Goal: Transaction & Acquisition: Purchase product/service

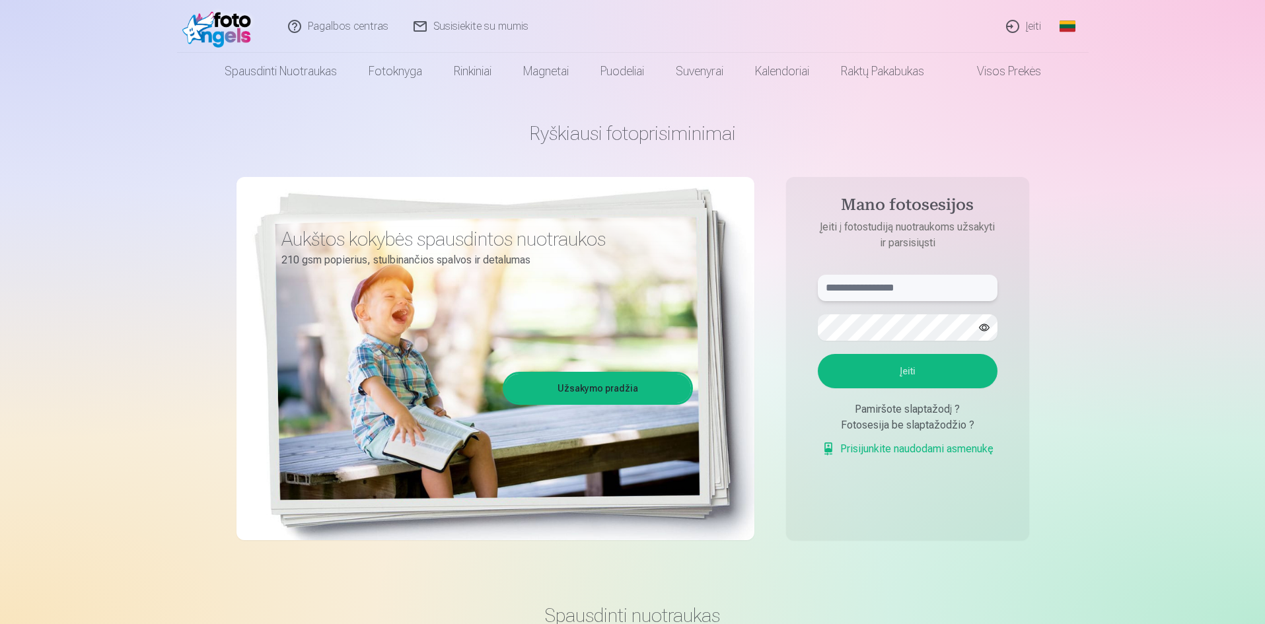
click at [875, 291] on input "text" at bounding box center [908, 288] width 180 height 26
type input "**********"
click at [920, 365] on button "Įeiti" at bounding box center [908, 371] width 180 height 34
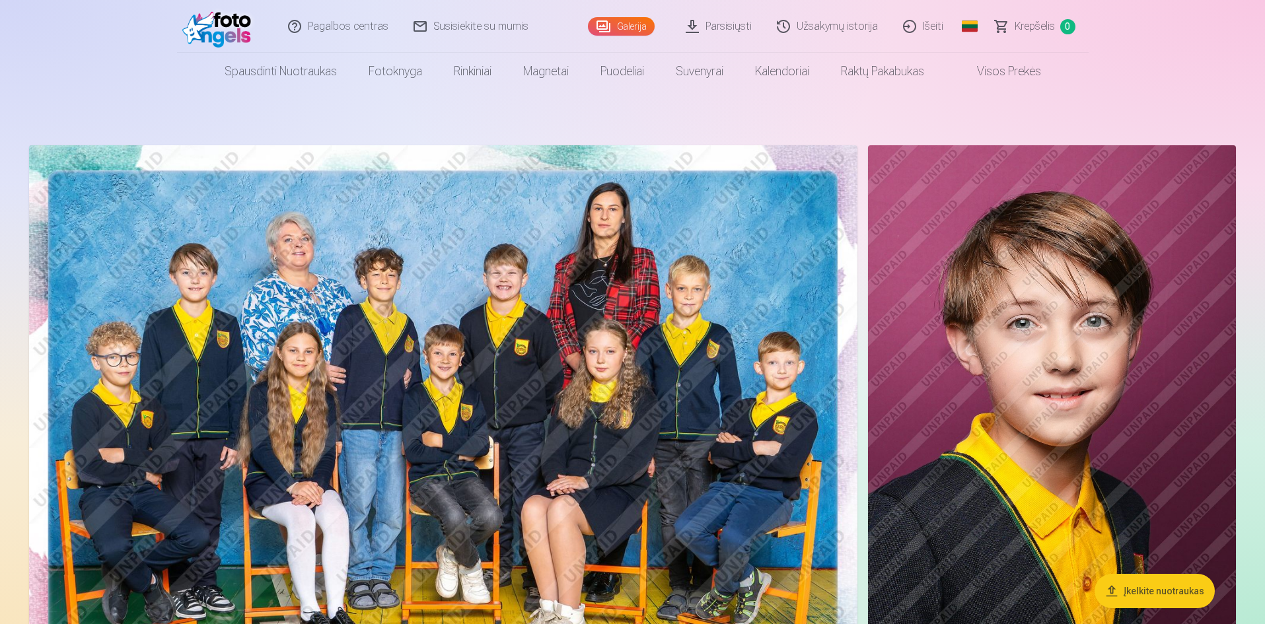
click at [448, 405] on img at bounding box center [443, 421] width 828 height 552
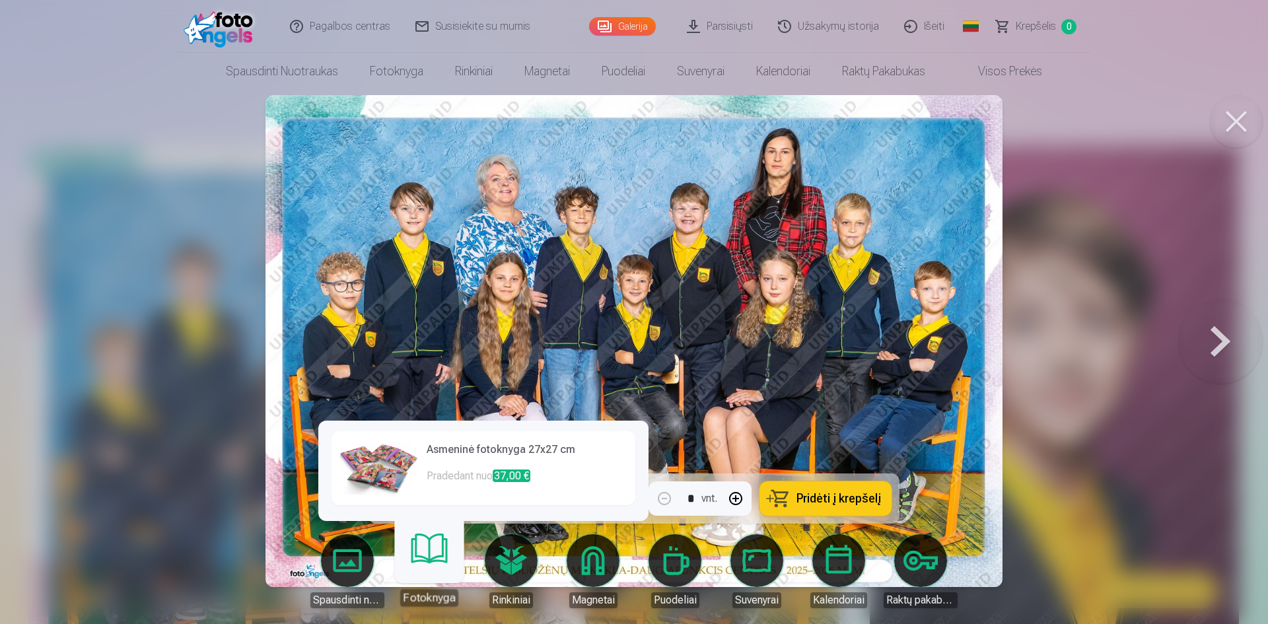
click at [432, 569] on link "Fotoknyga" at bounding box center [428, 565] width 81 height 81
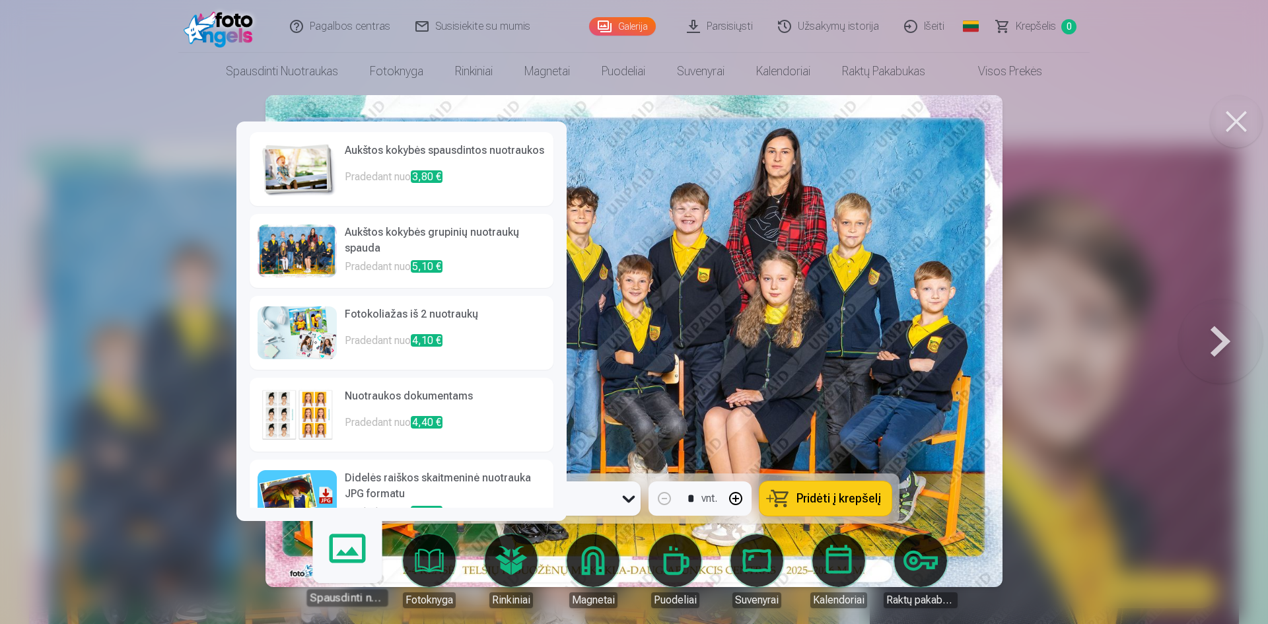
click at [352, 560] on link "Spausdinti nuotraukas" at bounding box center [347, 565] width 81 height 81
click at [337, 246] on link "Aukštos kokybės grupinių nuotraukų spauda Pradedant nuo 5,10 €" at bounding box center [402, 251] width 304 height 74
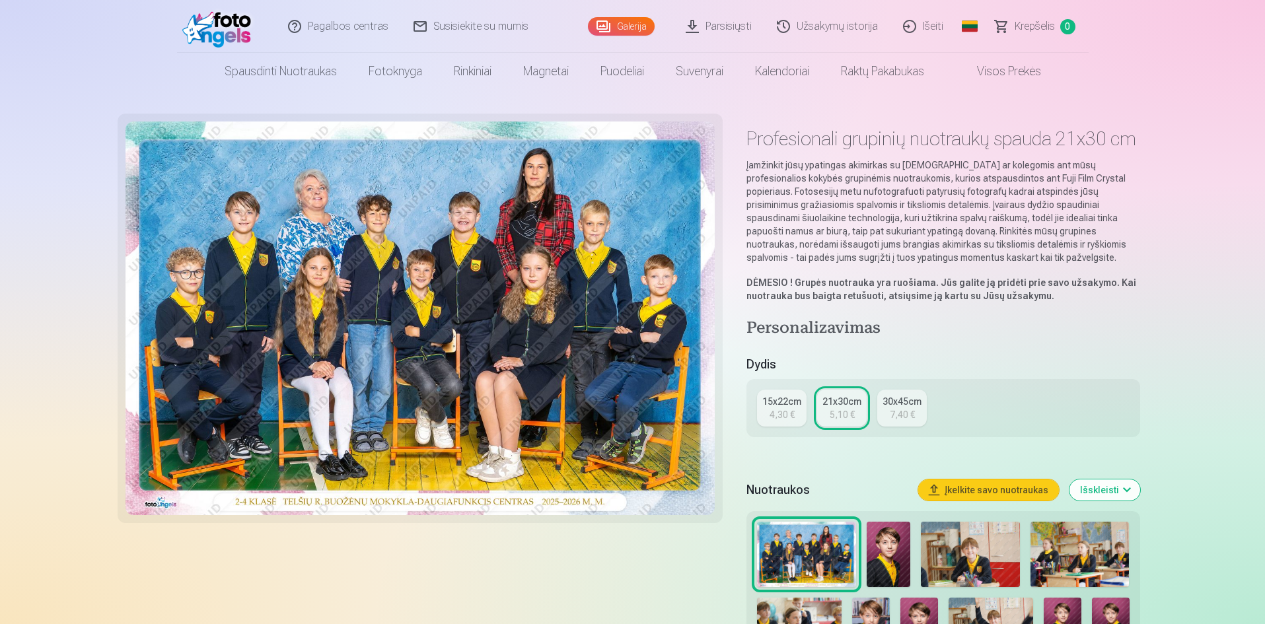
click at [770, 410] on div "4,30 €" at bounding box center [782, 414] width 25 height 13
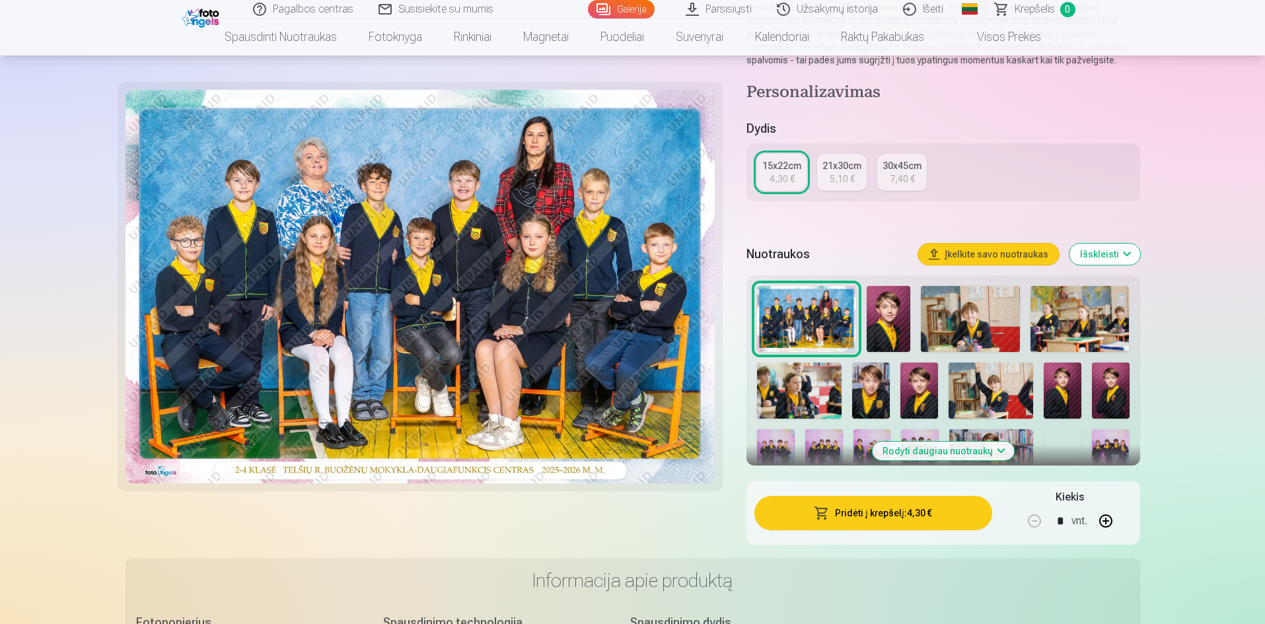
scroll to position [198, 0]
click at [863, 521] on button "Pridėti į krepšelį : 4,30 €" at bounding box center [872, 512] width 237 height 34
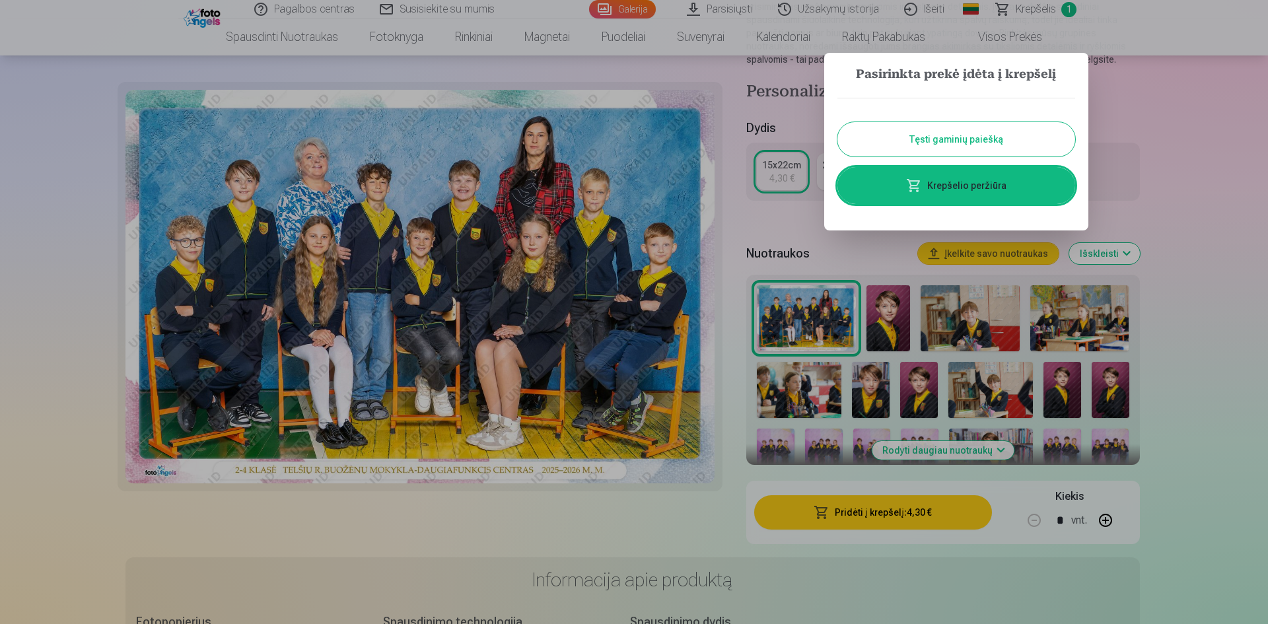
click at [943, 135] on button "Tęsti gaminių paiešką" at bounding box center [957, 139] width 238 height 34
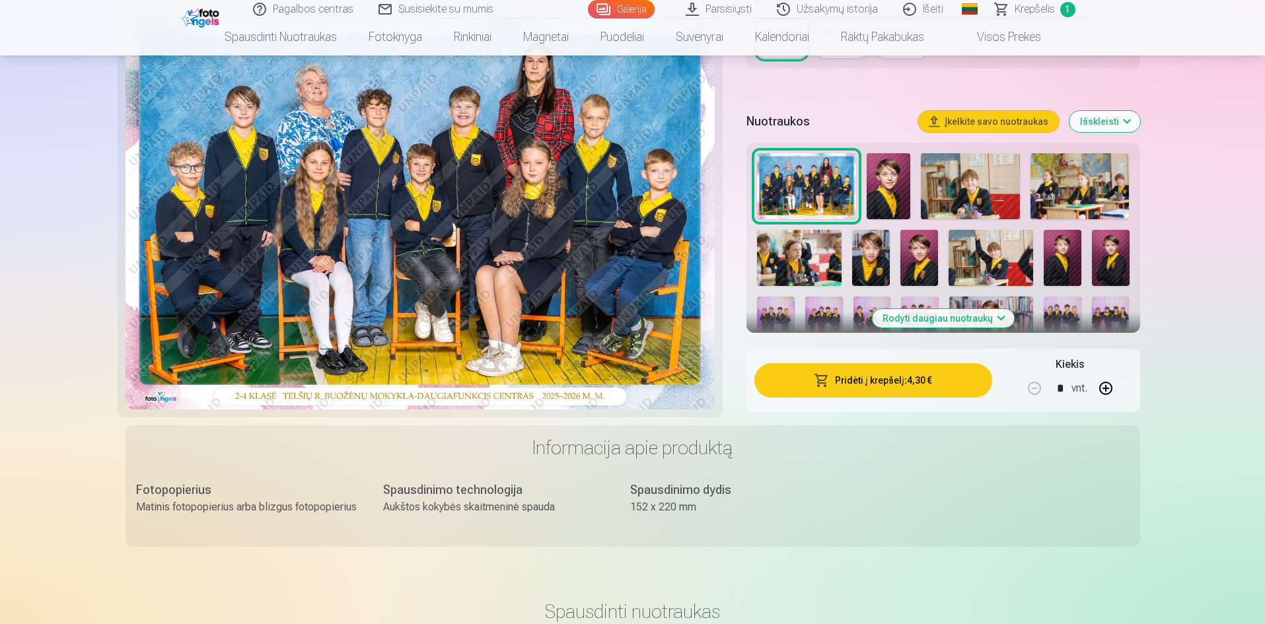
scroll to position [0, 0]
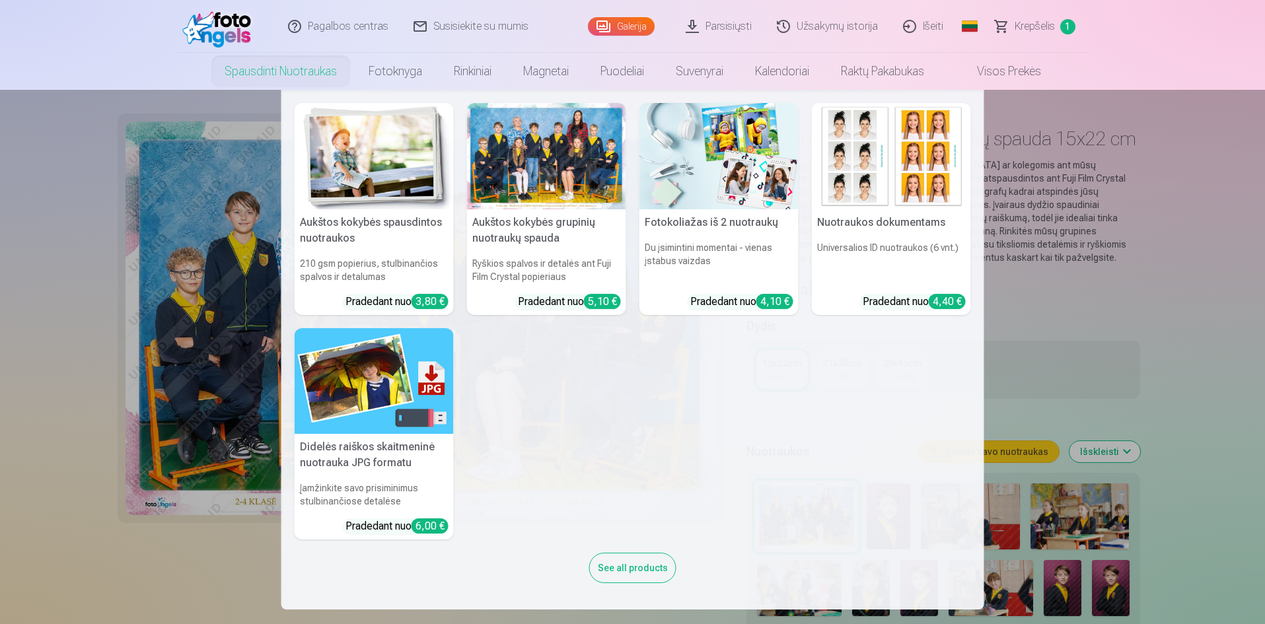
click at [213, 202] on nav "Aukštos kokybės spausdintos nuotraukos 210 gsm popierius, stulbinančios spalvos…" at bounding box center [632, 350] width 1265 height 520
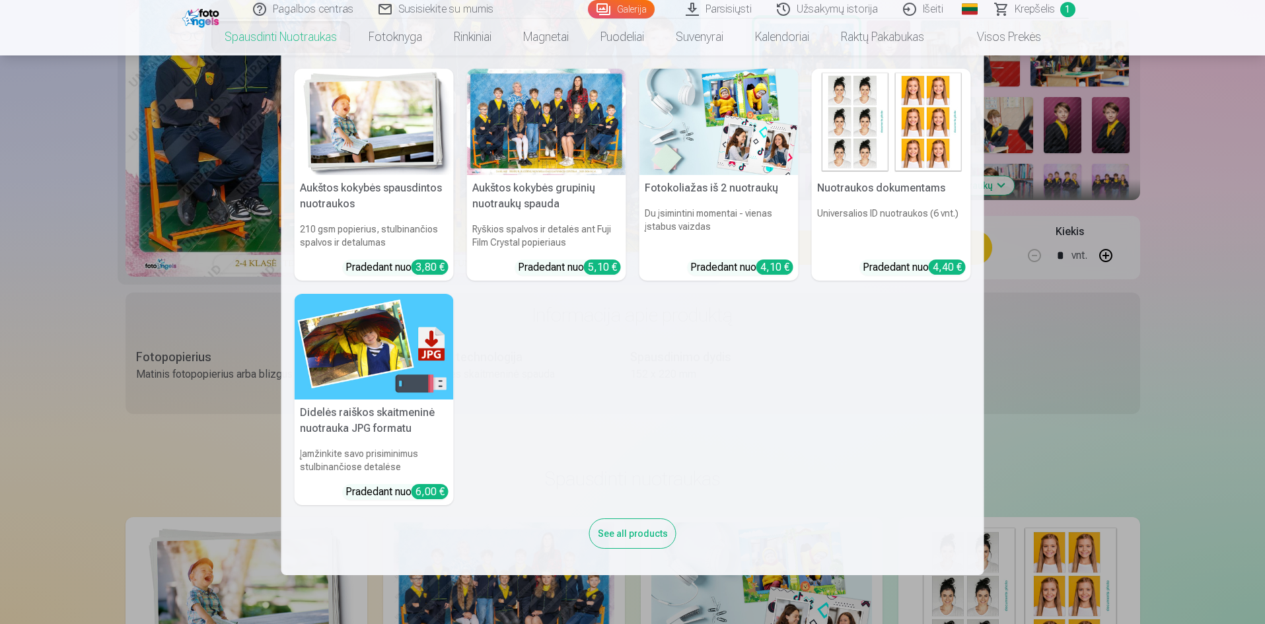
scroll to position [462, 0]
click at [513, 110] on div at bounding box center [546, 122] width 159 height 106
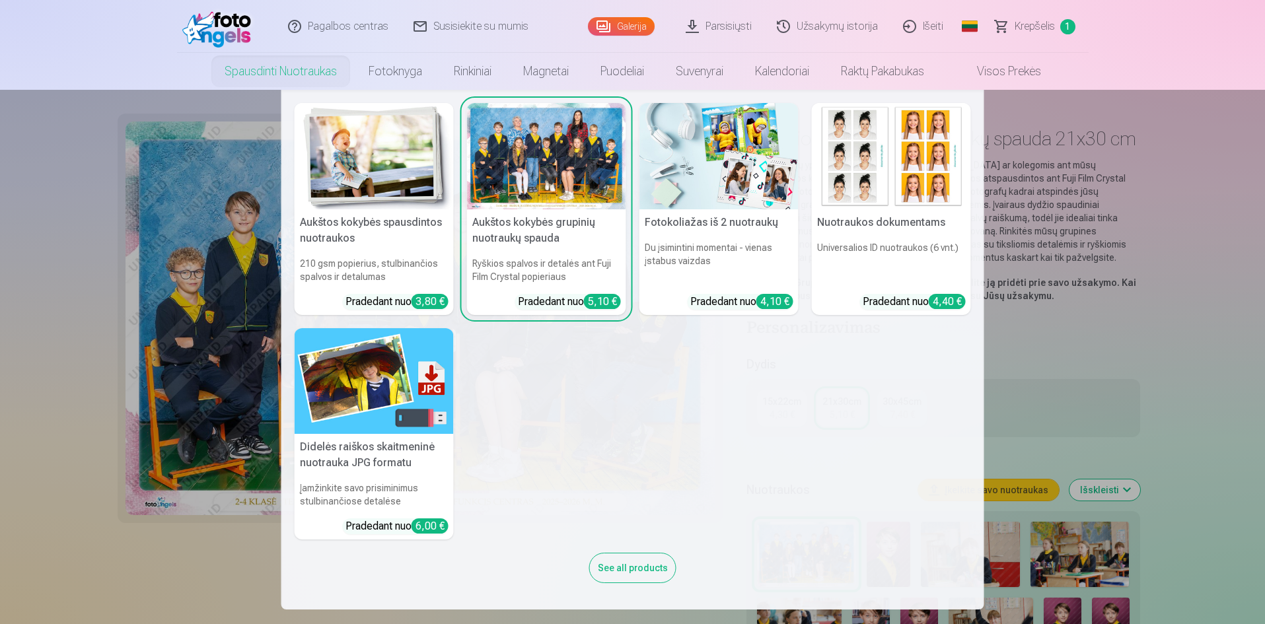
click at [299, 65] on link "Spausdinti nuotraukas" at bounding box center [281, 71] width 144 height 37
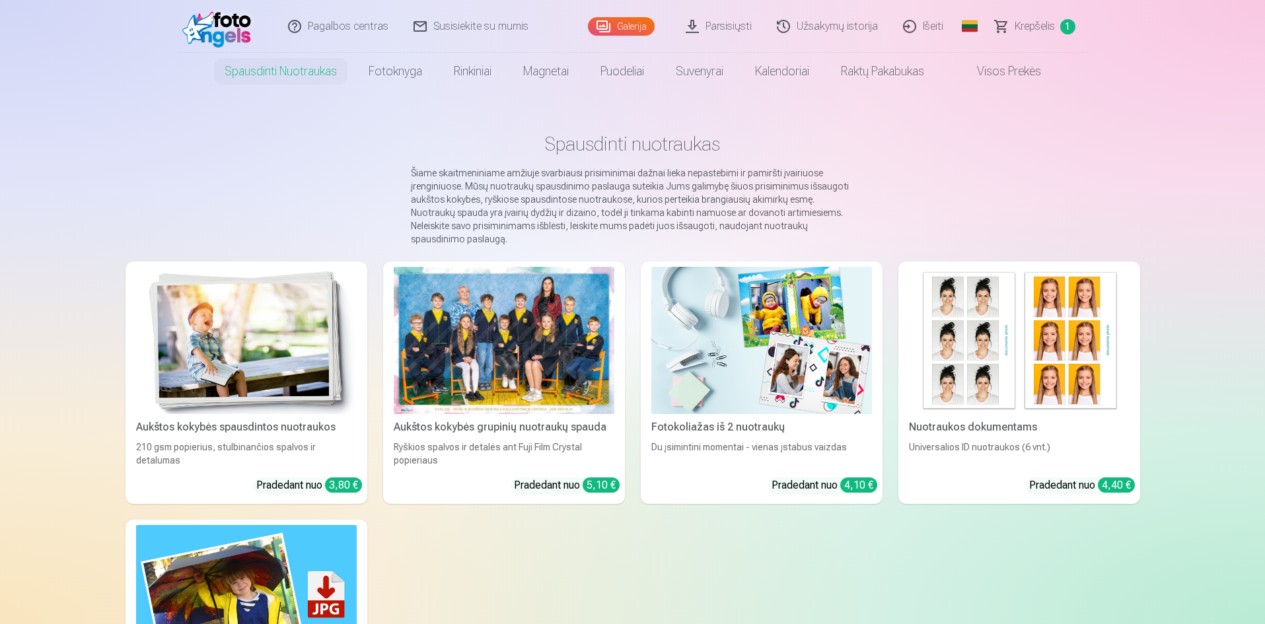
click at [1024, 66] on link "Visos prekės" at bounding box center [998, 71] width 117 height 37
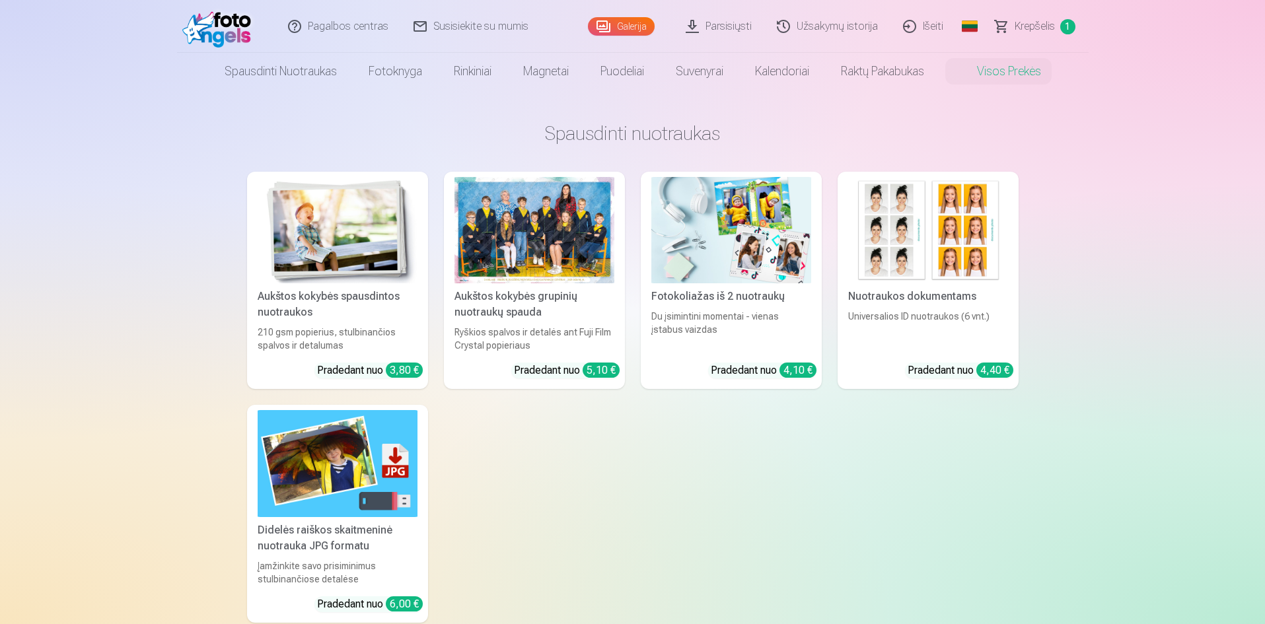
click at [577, 229] on div at bounding box center [534, 230] width 160 height 106
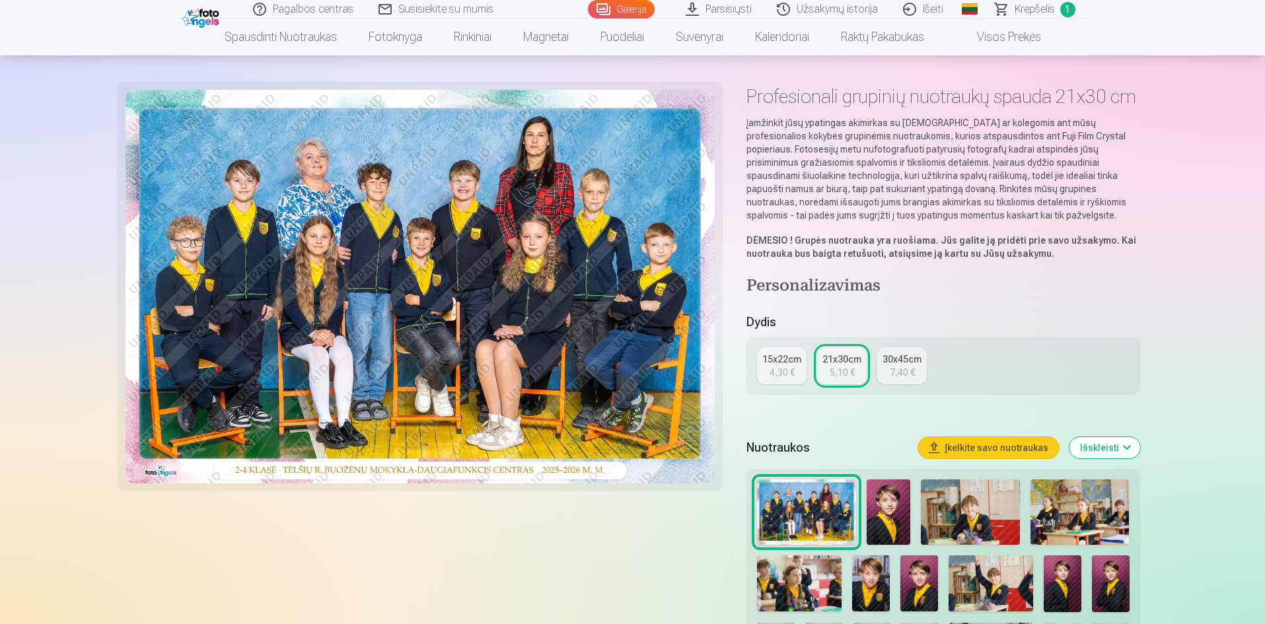
scroll to position [66, 0]
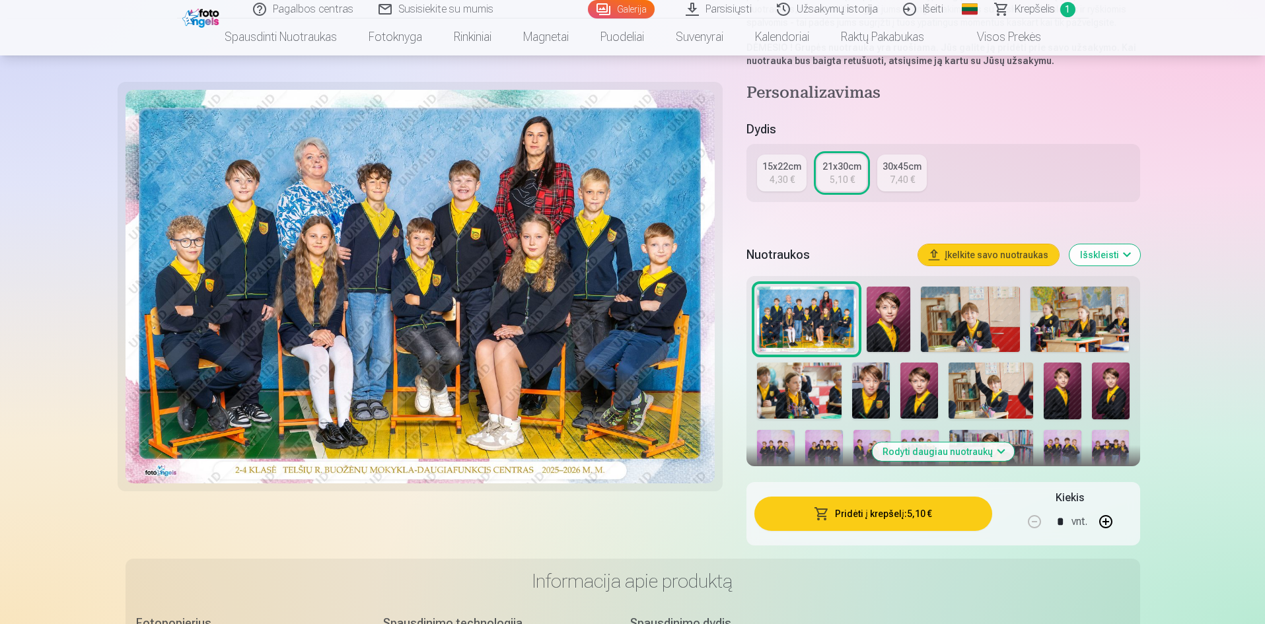
scroll to position [264, 0]
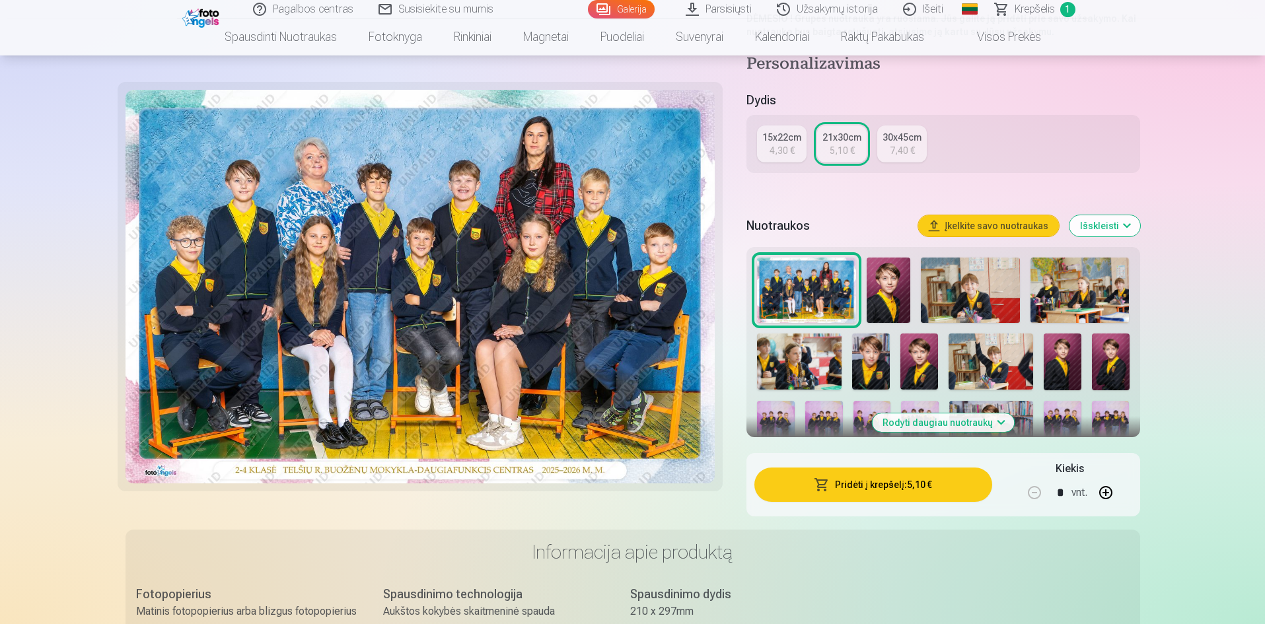
click at [894, 270] on img at bounding box center [889, 291] width 44 height 66
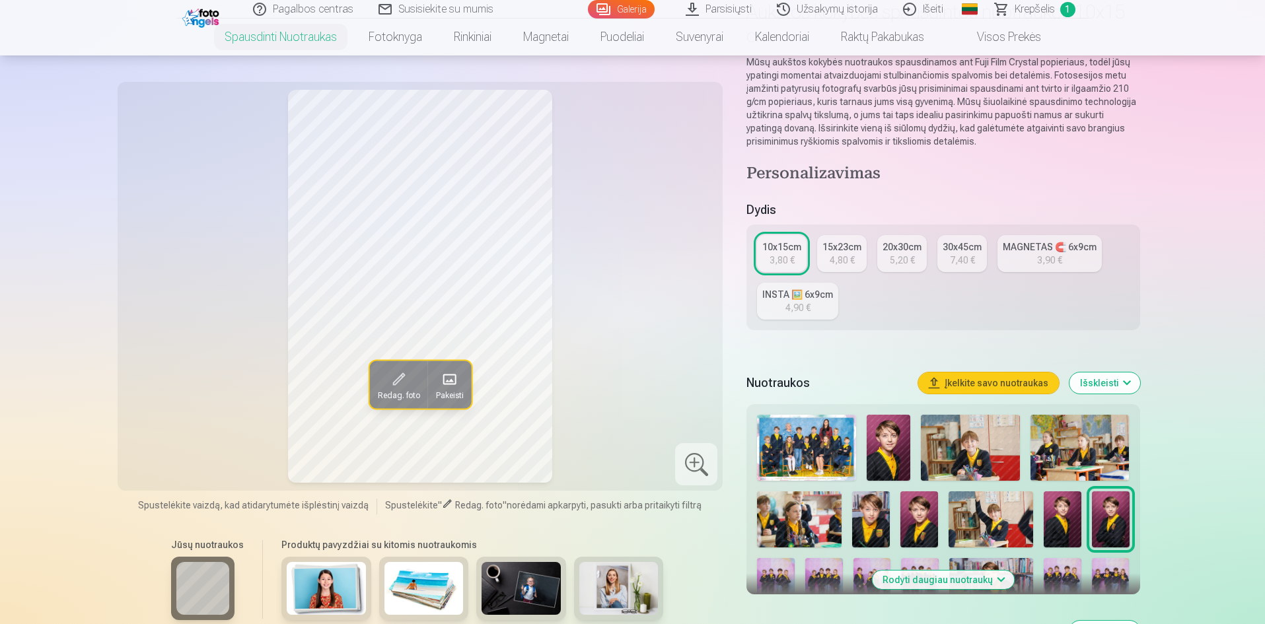
scroll to position [132, 0]
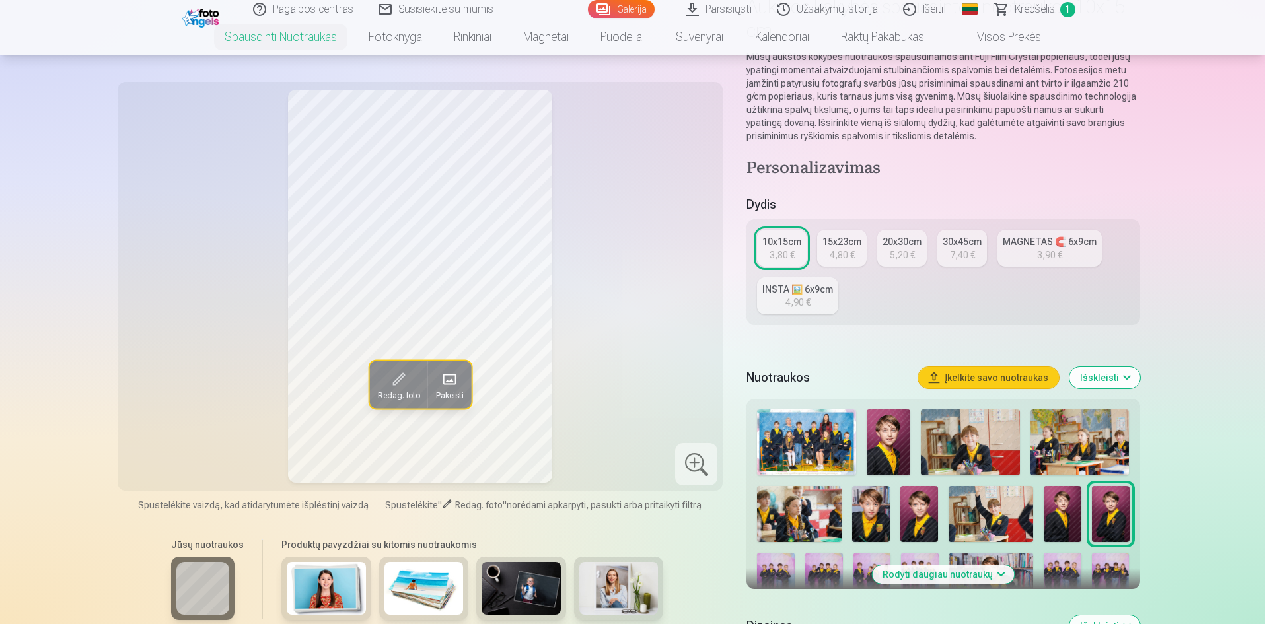
click at [957, 445] on img at bounding box center [970, 443] width 99 height 66
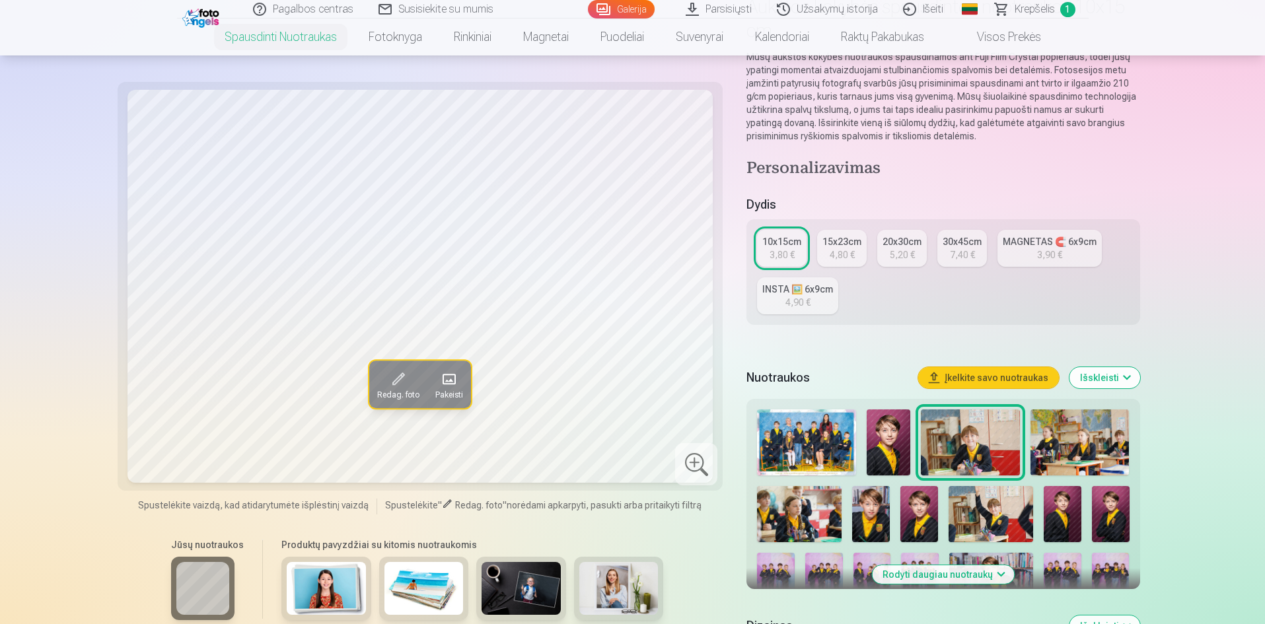
click at [1060, 443] on img at bounding box center [1080, 443] width 99 height 66
click at [826, 500] on img at bounding box center [799, 514] width 85 height 56
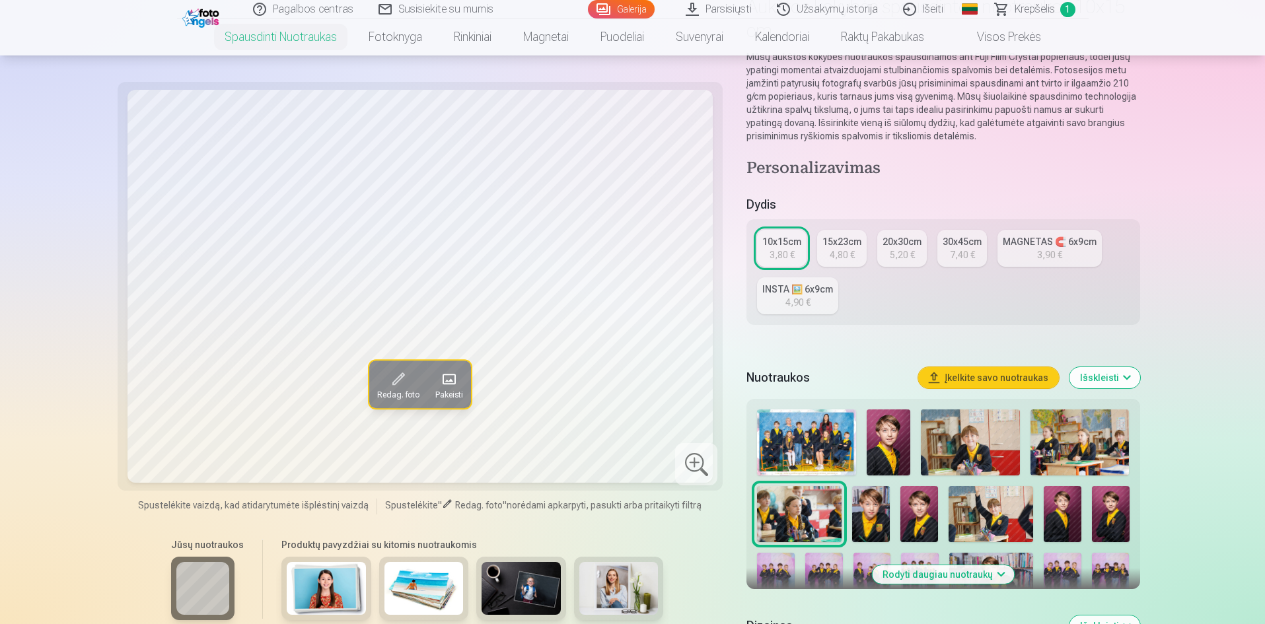
click at [866, 513] on img at bounding box center [871, 514] width 38 height 56
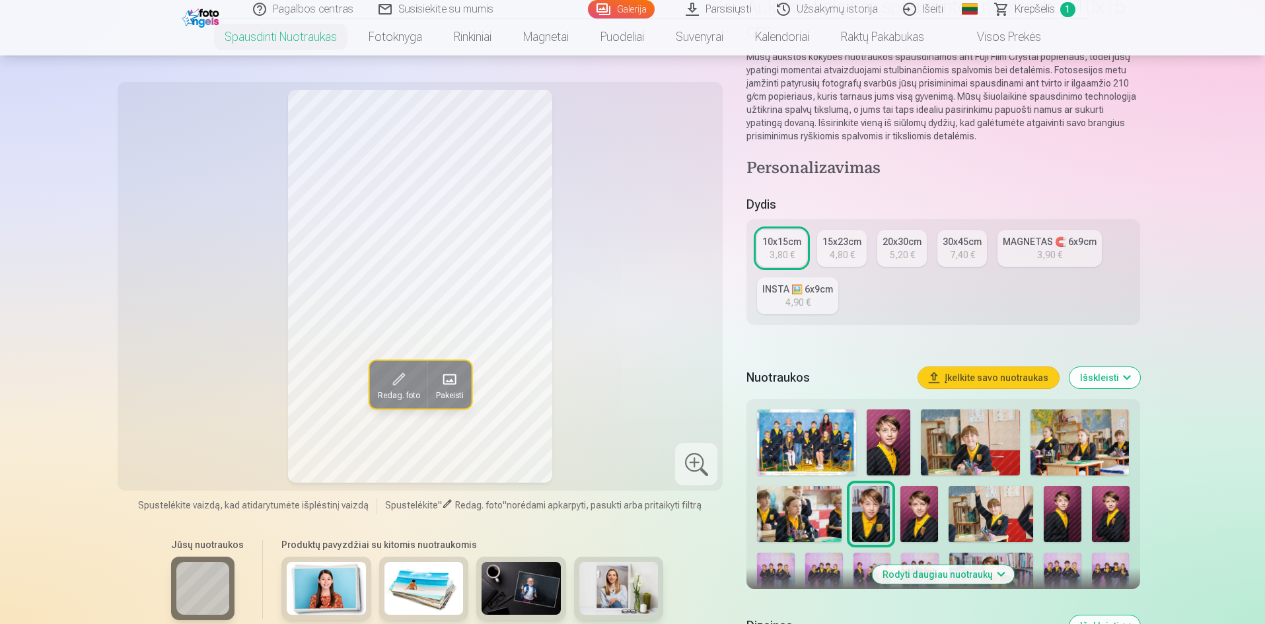
click at [833, 512] on img at bounding box center [799, 514] width 85 height 56
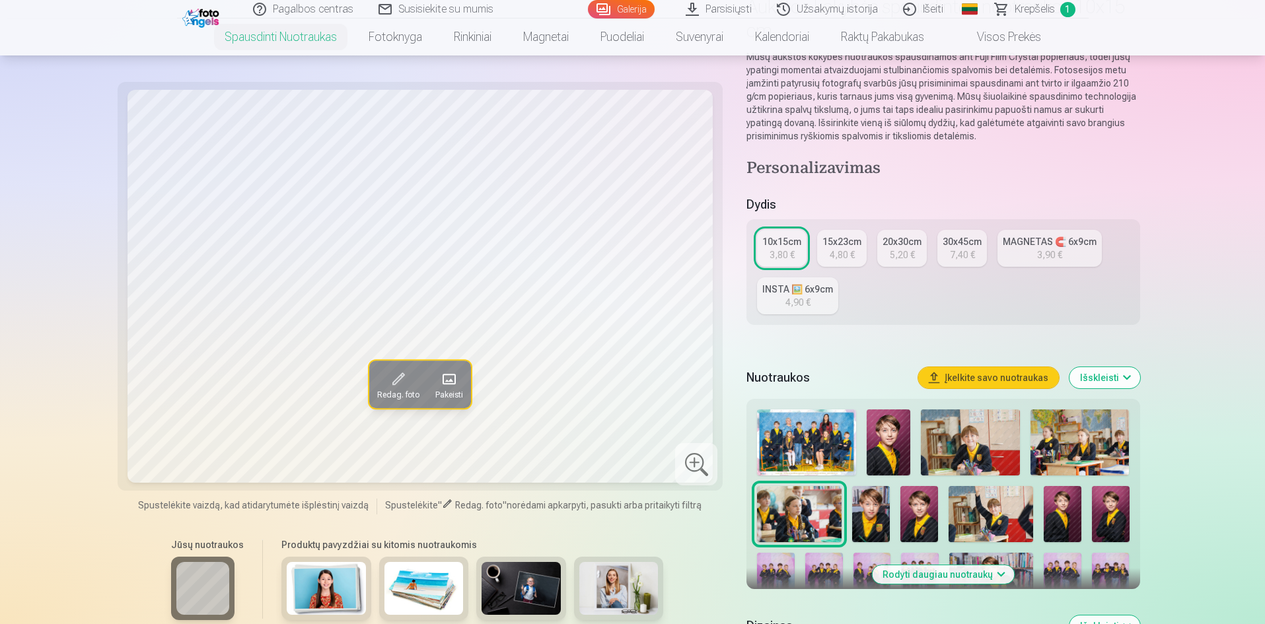
click at [999, 520] on img at bounding box center [991, 514] width 85 height 56
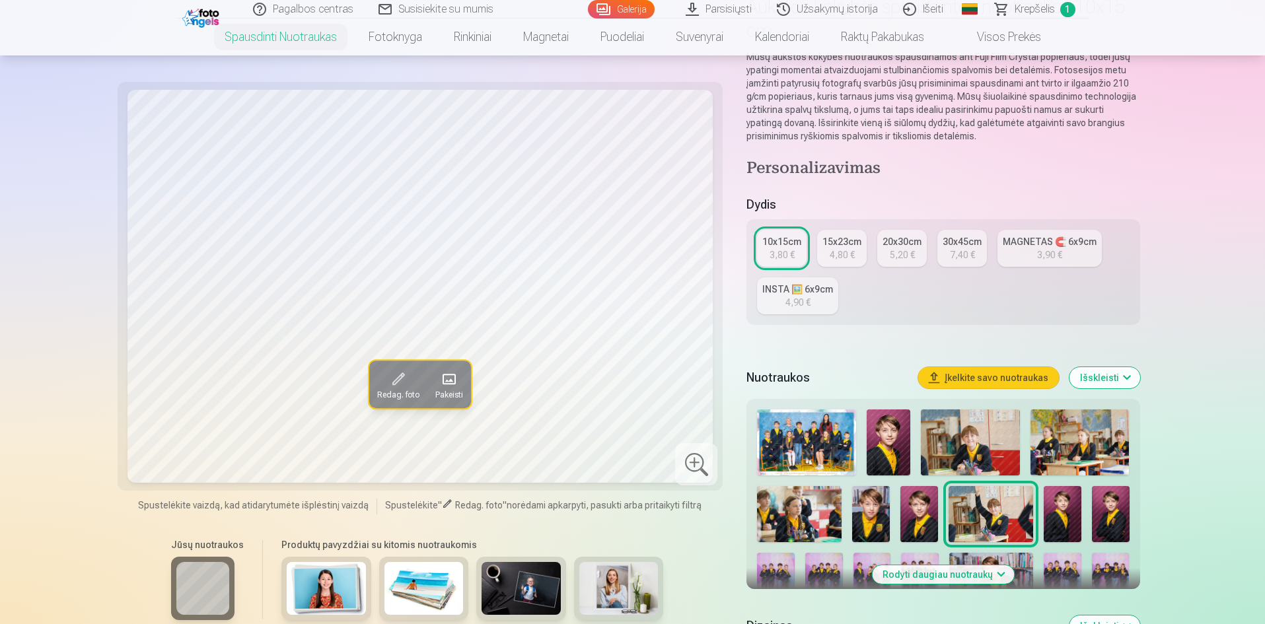
click at [1055, 512] on img at bounding box center [1063, 514] width 38 height 56
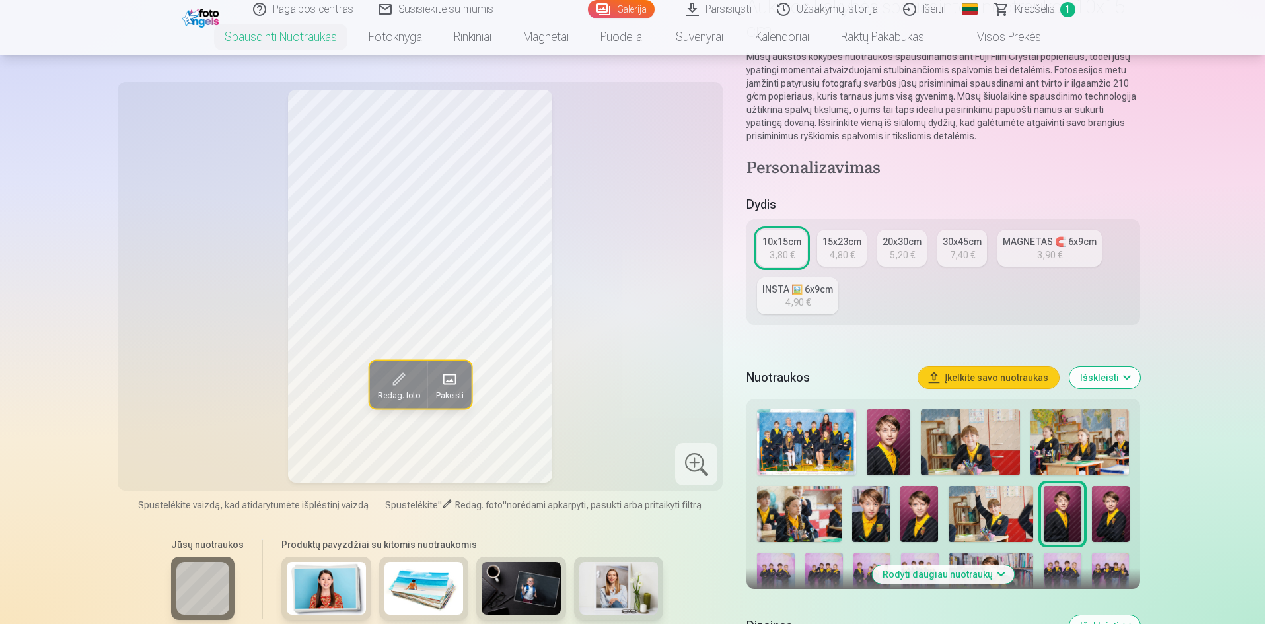
click at [1118, 525] on img at bounding box center [1111, 514] width 38 height 56
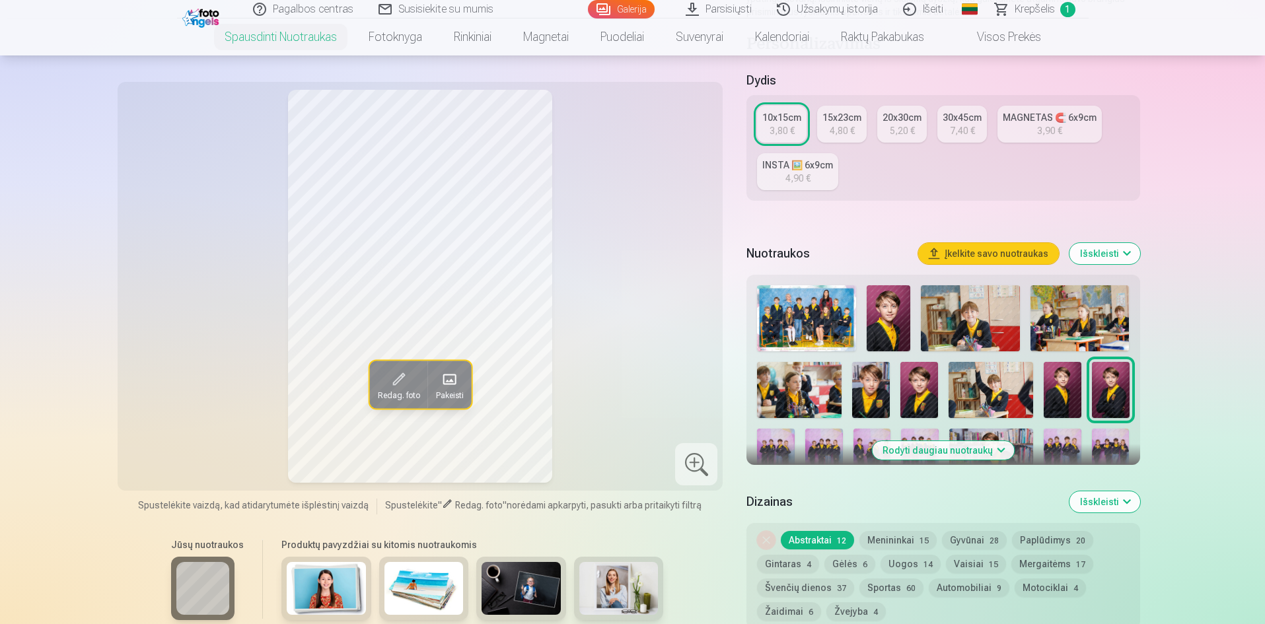
scroll to position [264, 0]
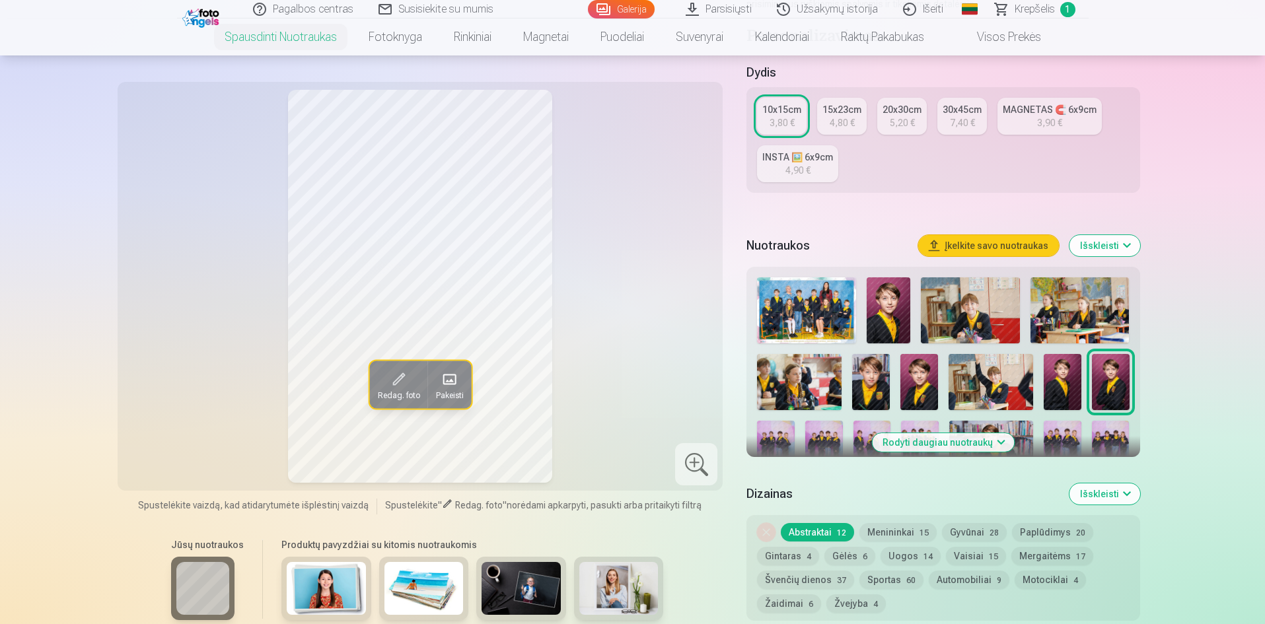
click at [883, 373] on img at bounding box center [871, 382] width 38 height 56
click at [906, 375] on img at bounding box center [919, 382] width 38 height 56
click at [791, 112] on div "10x15cm" at bounding box center [781, 109] width 39 height 13
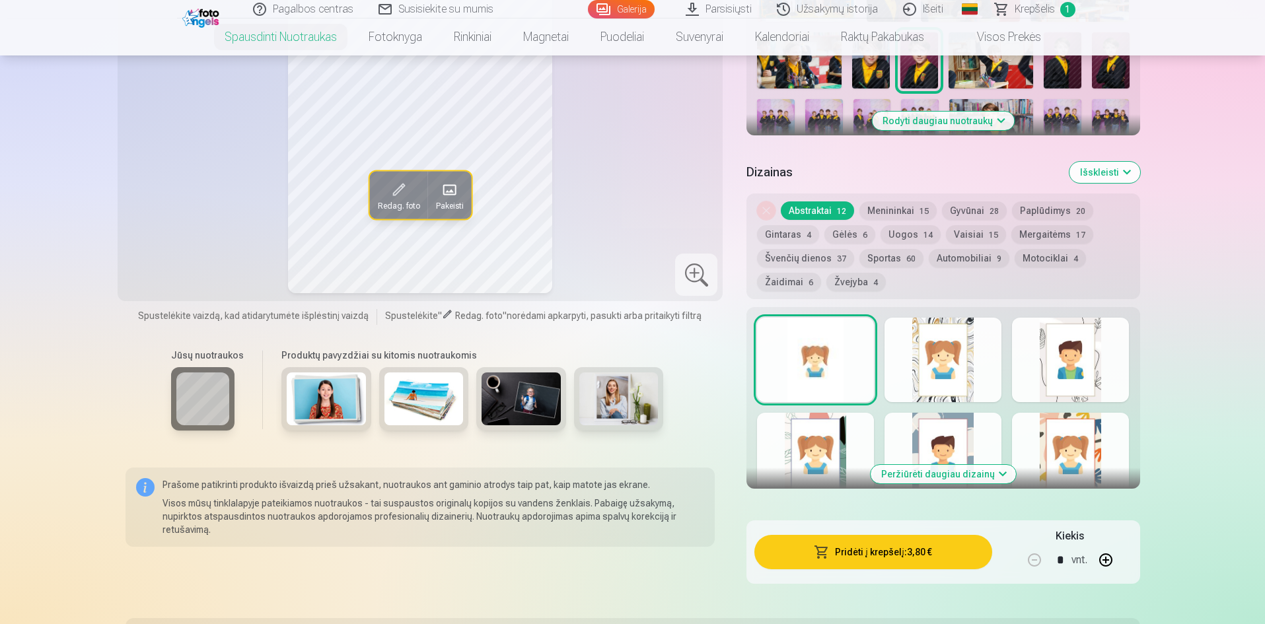
scroll to position [595, 0]
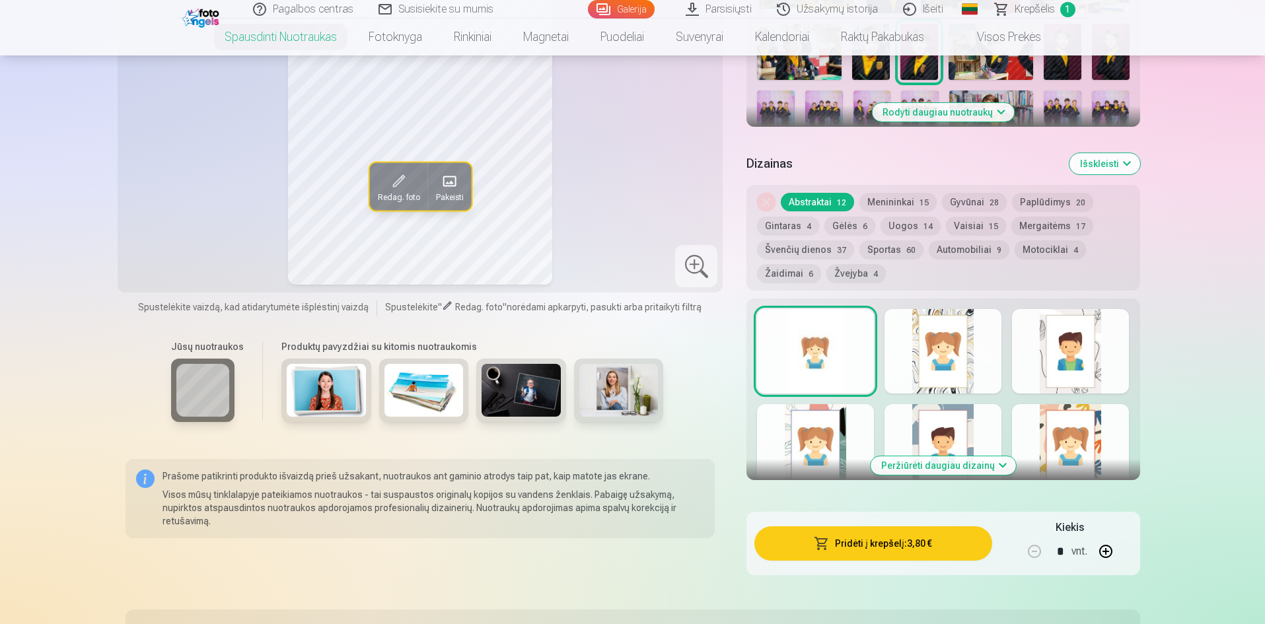
click at [940, 338] on div at bounding box center [943, 351] width 117 height 85
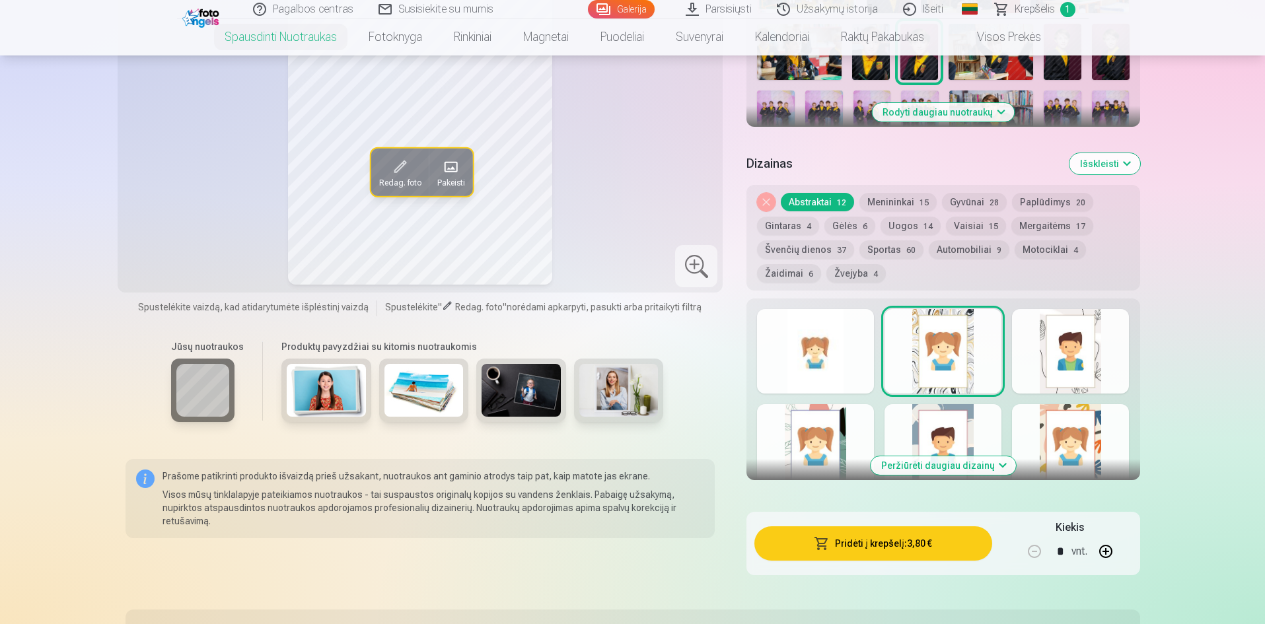
click at [1074, 349] on div at bounding box center [1070, 351] width 117 height 85
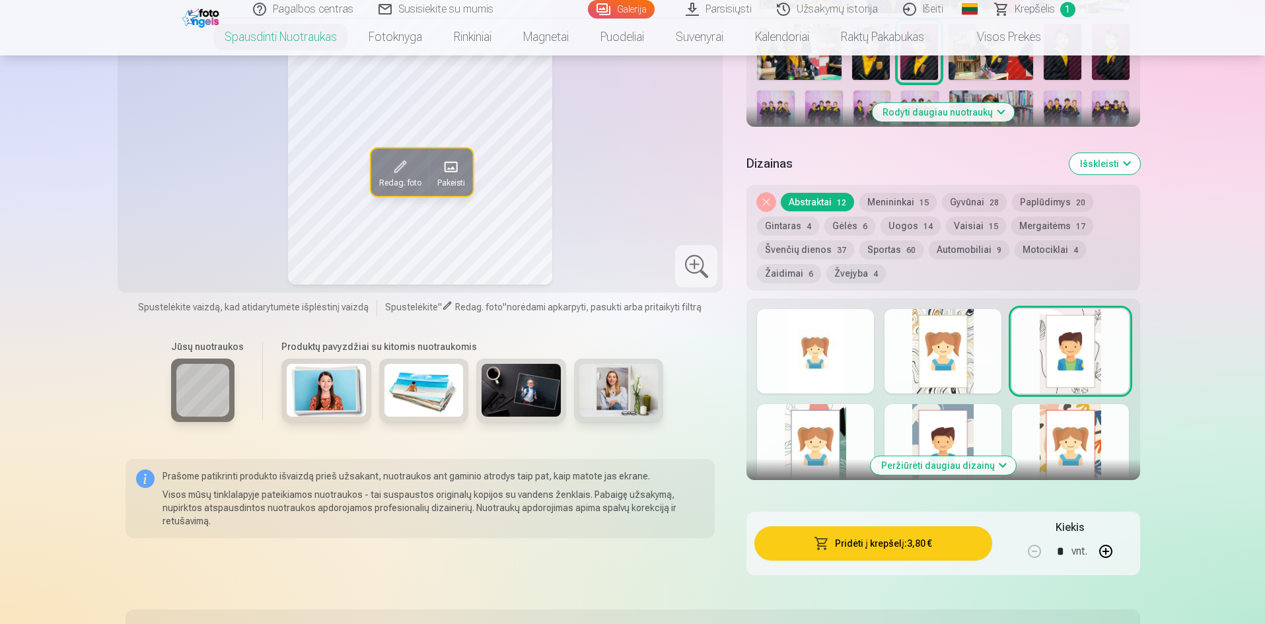
click at [811, 430] on div at bounding box center [815, 446] width 117 height 85
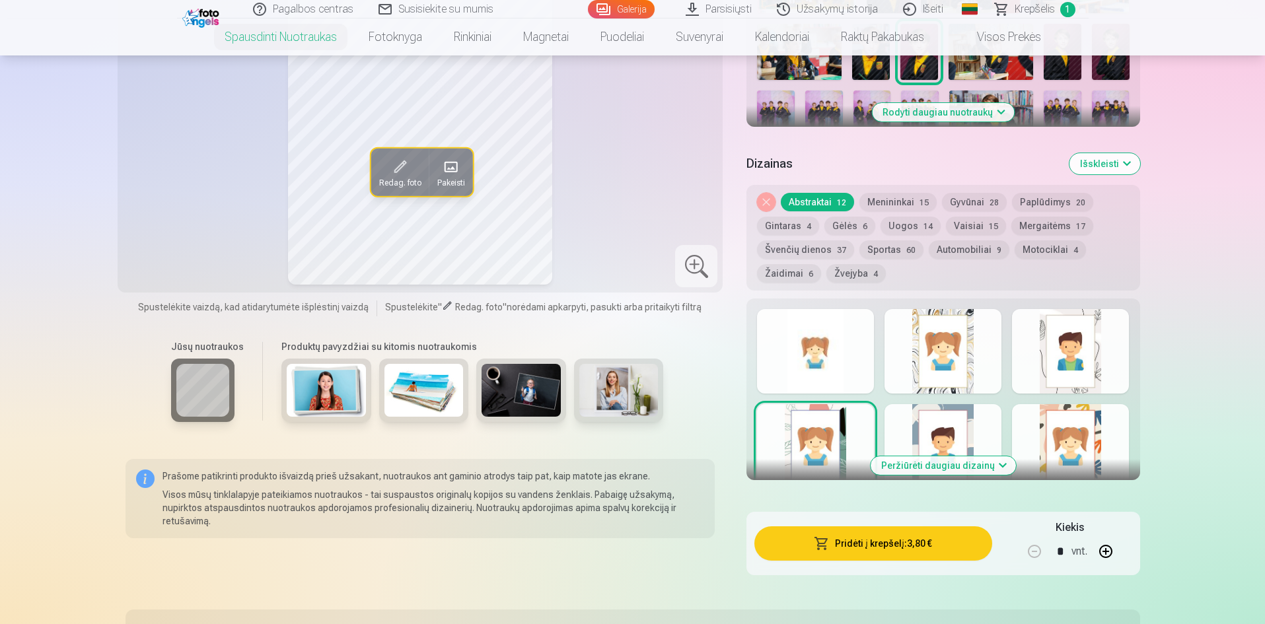
click at [940, 431] on div at bounding box center [943, 446] width 117 height 85
click at [1052, 439] on div at bounding box center [1070, 446] width 117 height 85
click at [826, 328] on div at bounding box center [815, 351] width 117 height 85
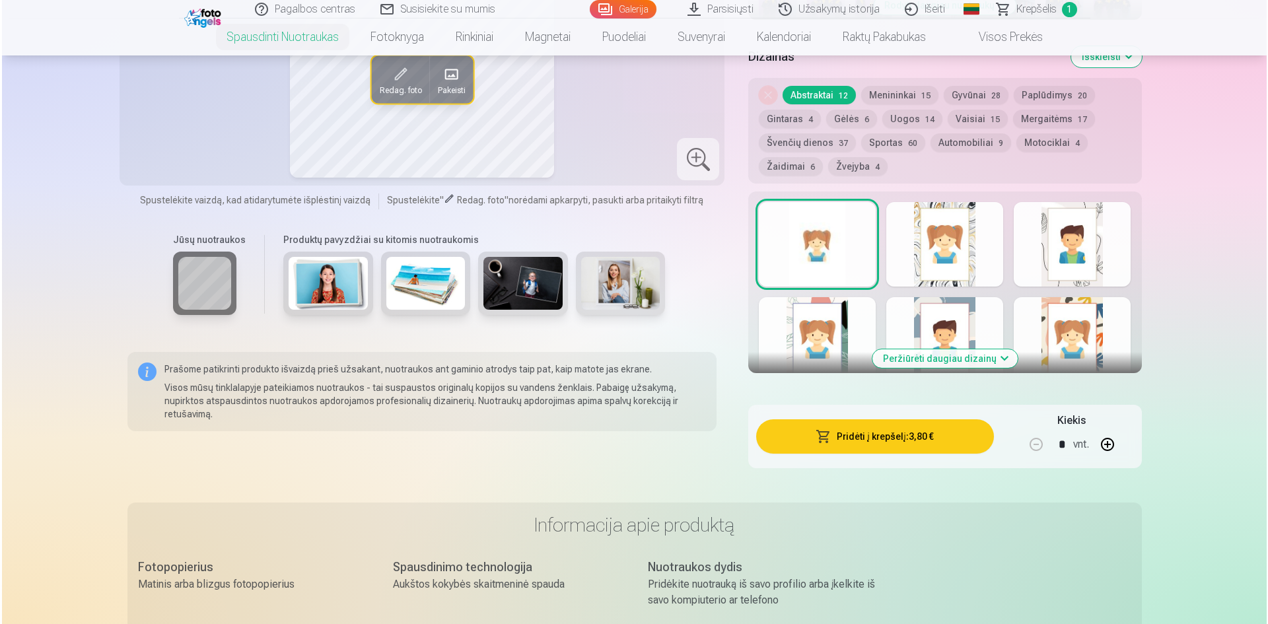
scroll to position [727, 0]
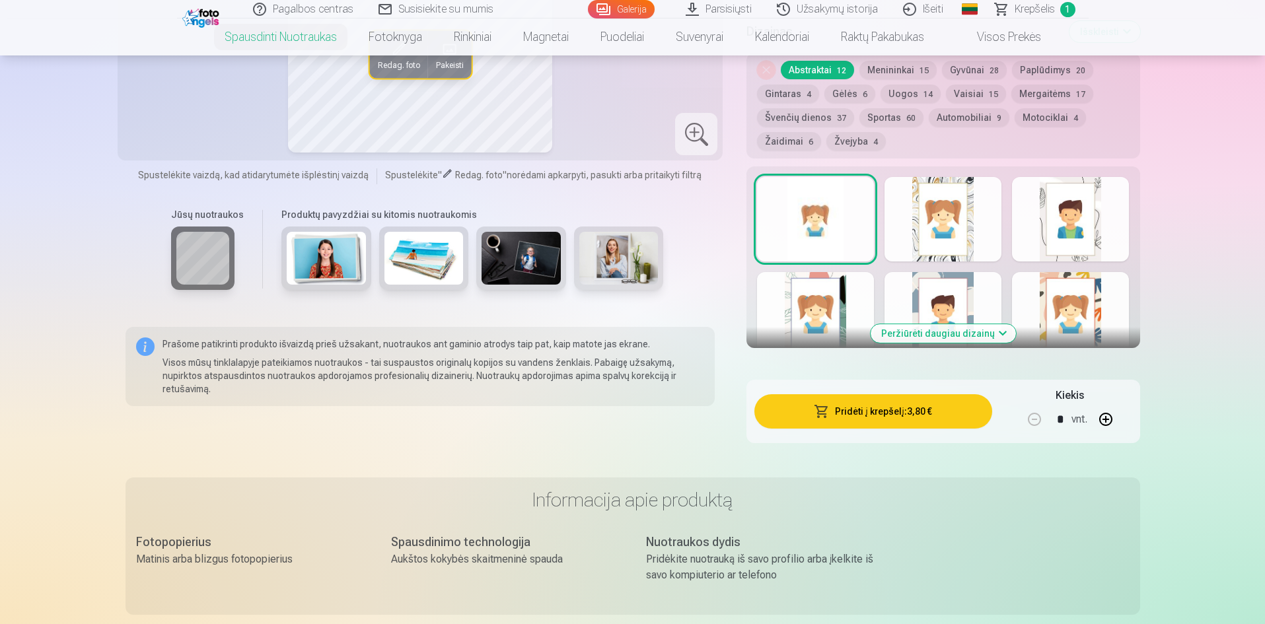
click at [862, 404] on button "Pridėti į krepšelį : 3,80 €" at bounding box center [872, 411] width 237 height 34
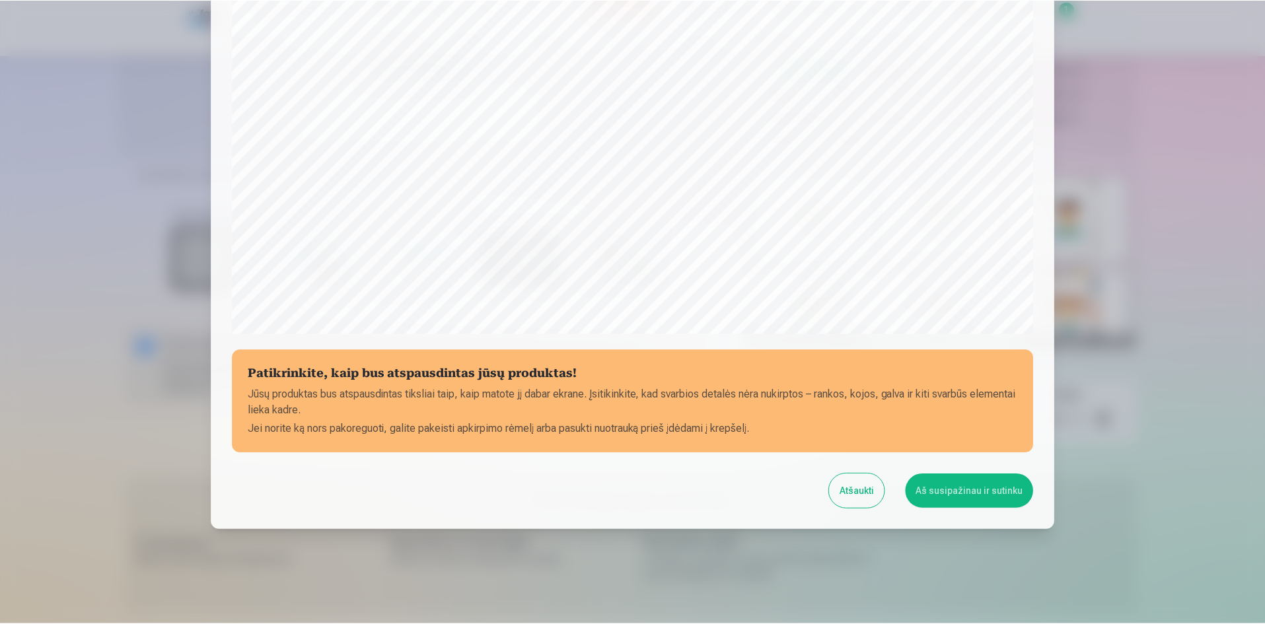
scroll to position [327, 0]
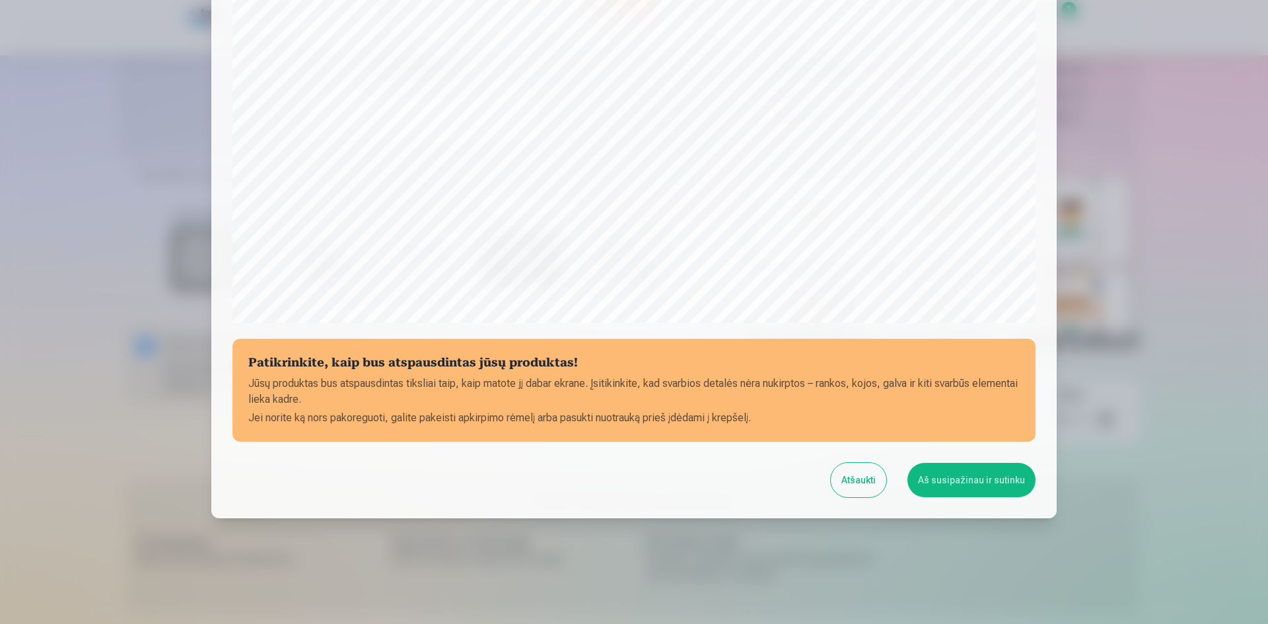
click at [986, 480] on button "Aš susipažinau ir sutinku" at bounding box center [972, 480] width 128 height 34
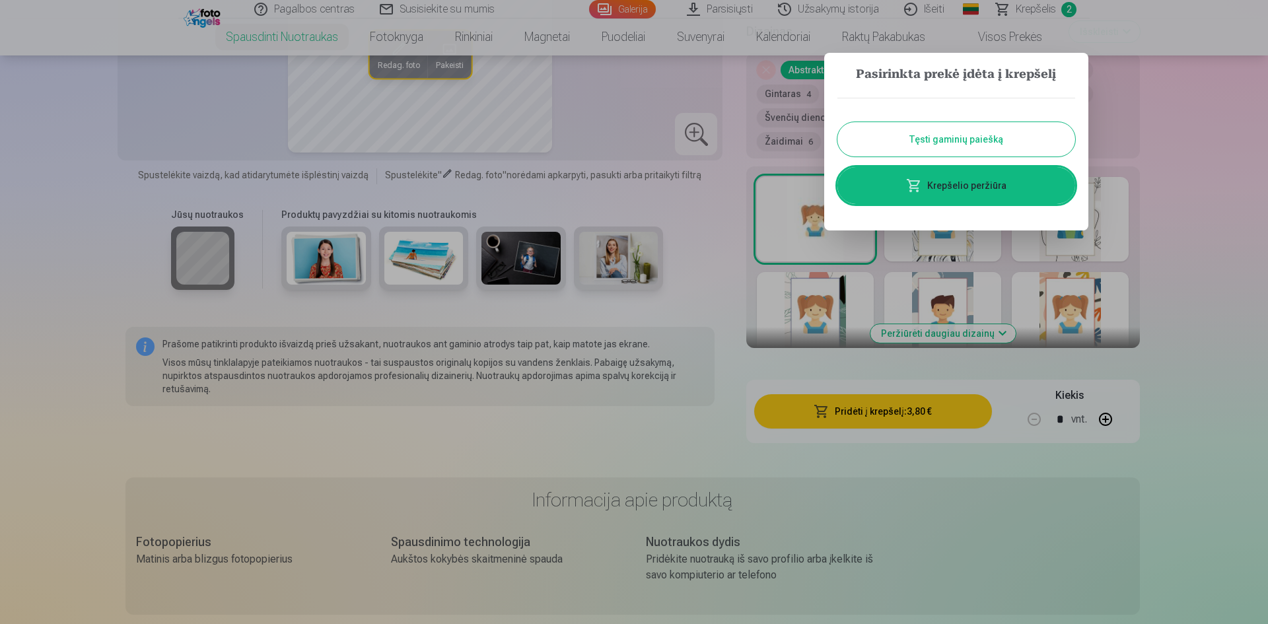
click at [958, 194] on link "Krepšelio peržiūra" at bounding box center [957, 185] width 238 height 37
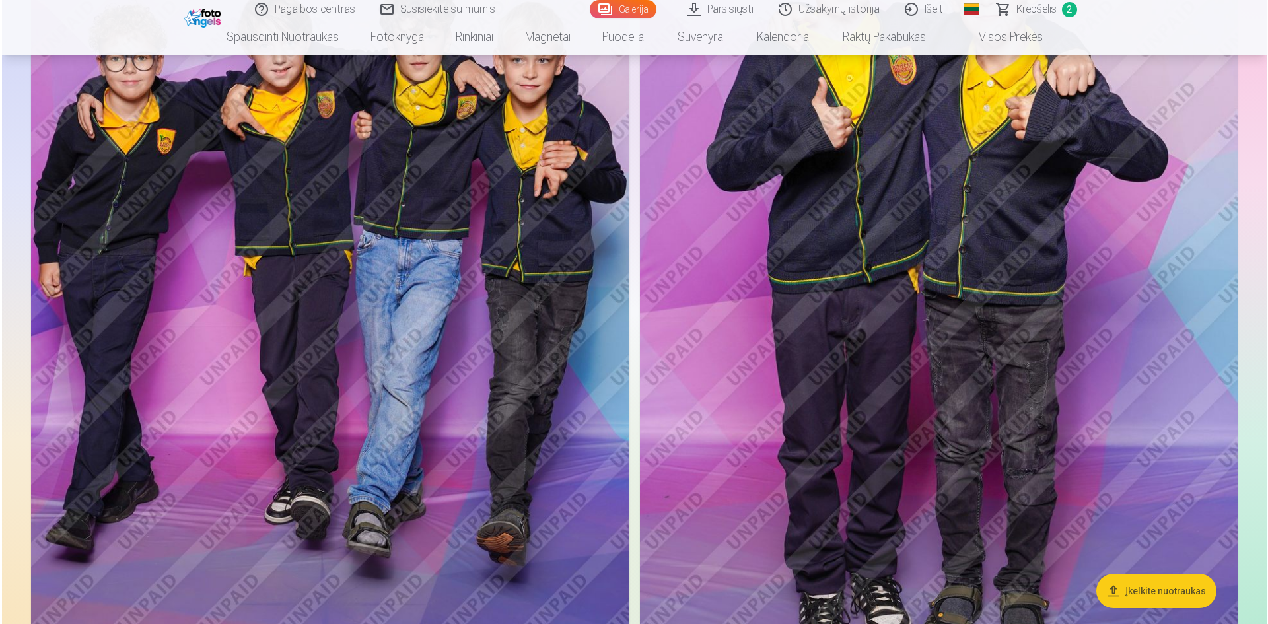
scroll to position [5549, 0]
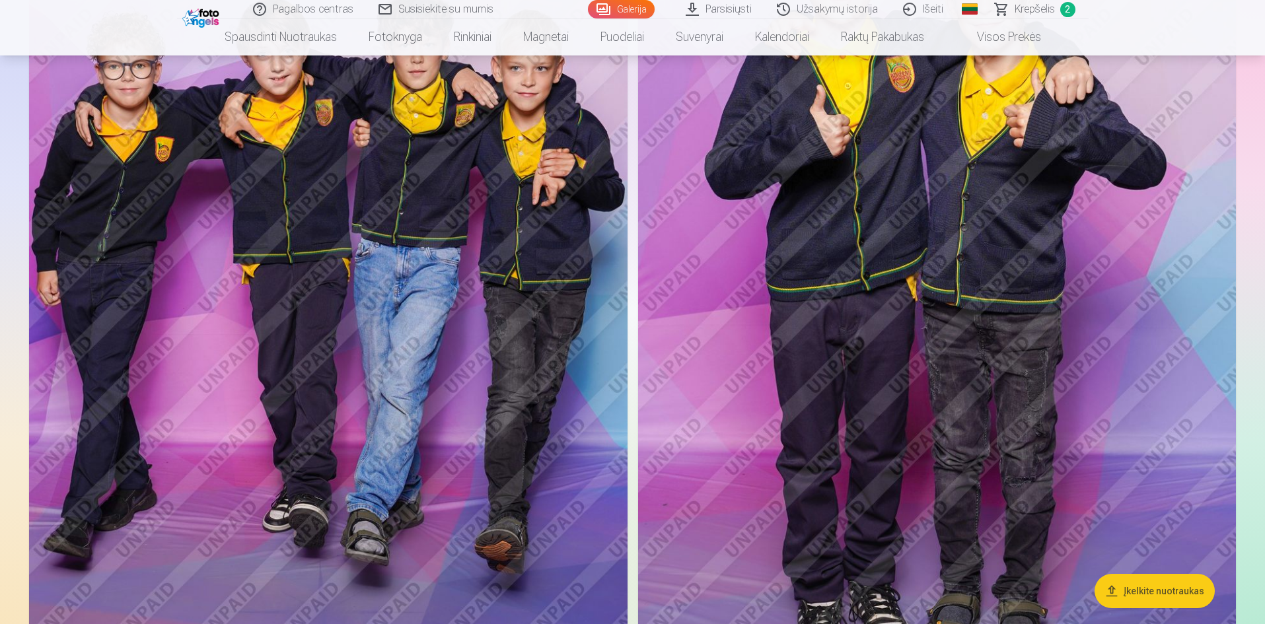
click at [345, 298] on img at bounding box center [328, 286] width 598 height 898
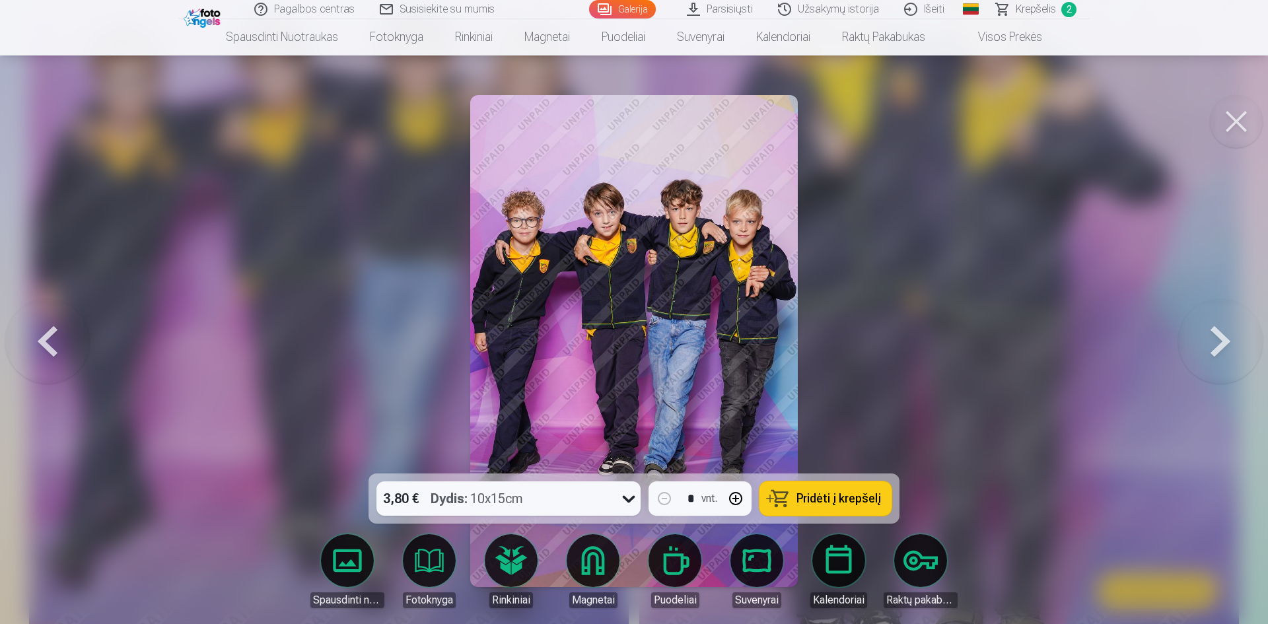
click at [844, 493] on span "Pridėti į krepšelį" at bounding box center [839, 499] width 85 height 12
click at [61, 330] on button at bounding box center [47, 341] width 85 height 238
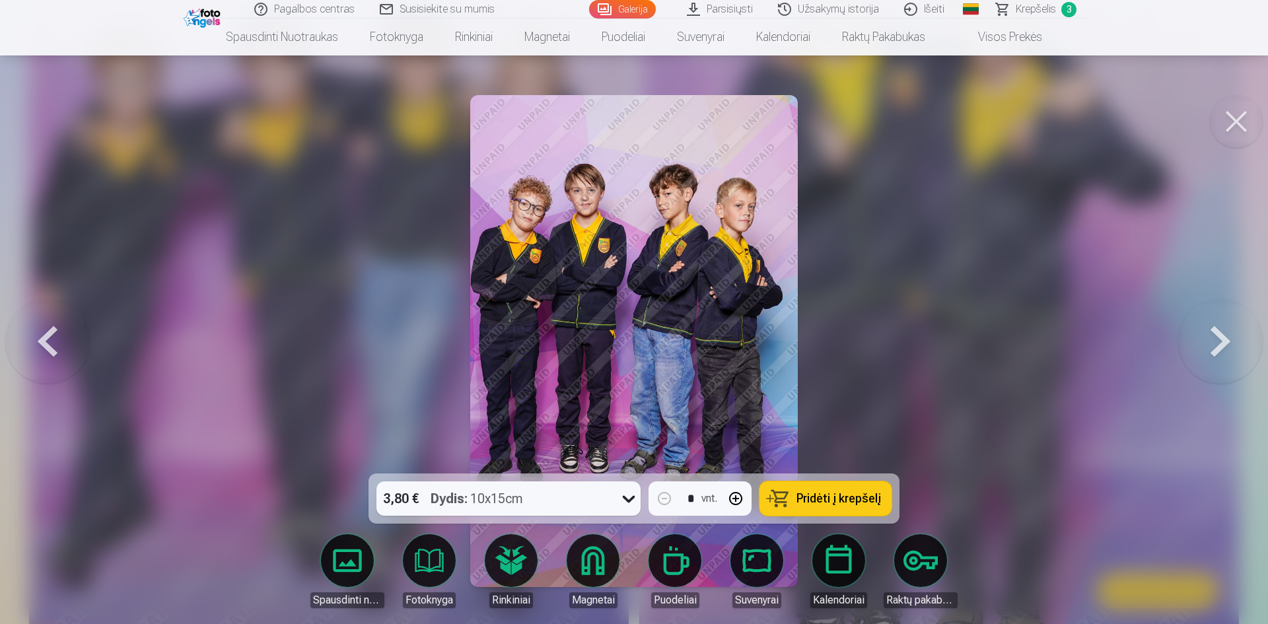
click at [1034, 9] on span "Krepšelis" at bounding box center [1036, 9] width 40 height 16
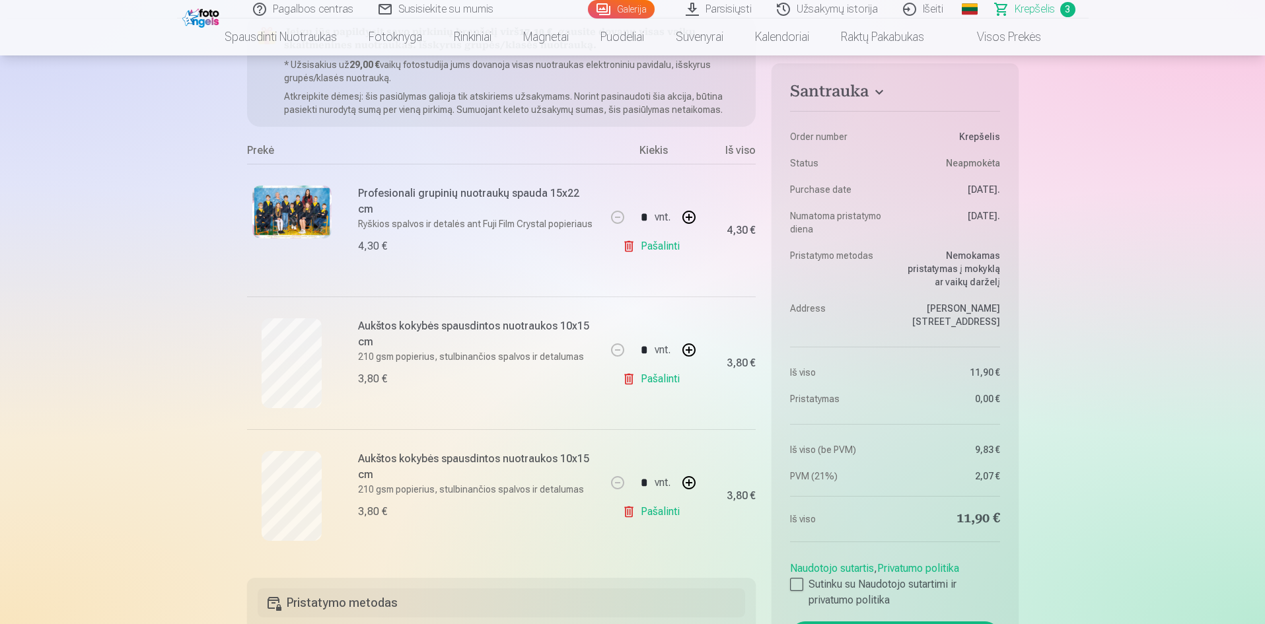
scroll to position [198, 0]
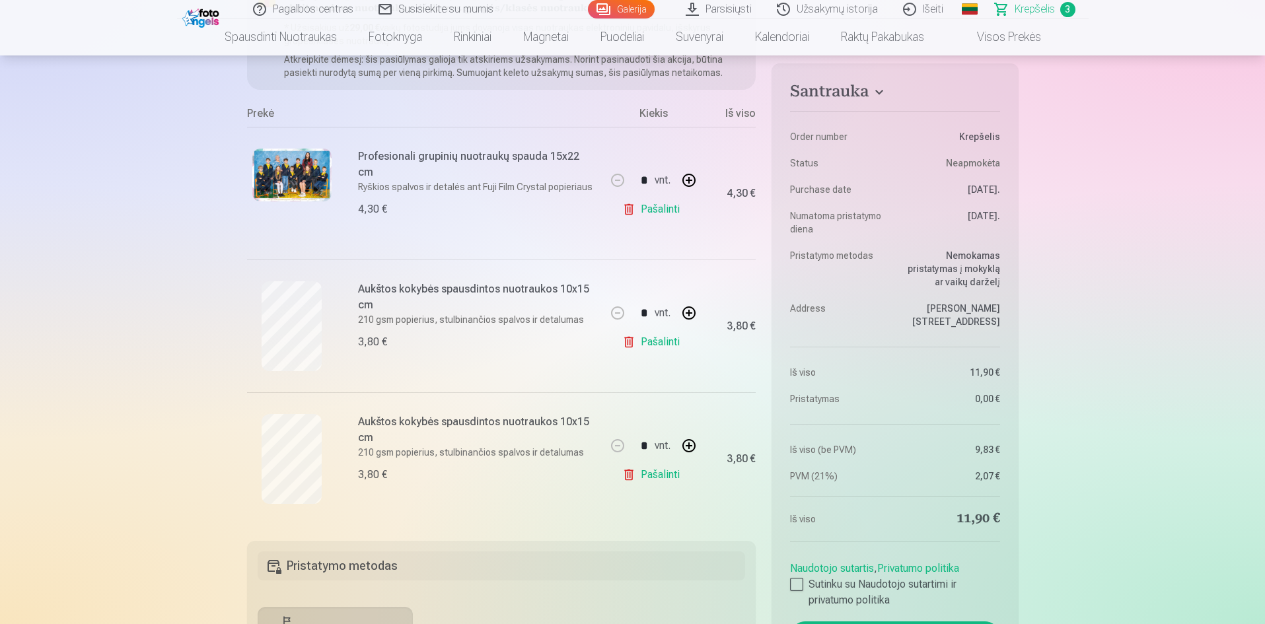
click at [694, 310] on button "button" at bounding box center [689, 313] width 32 height 32
type input "*"
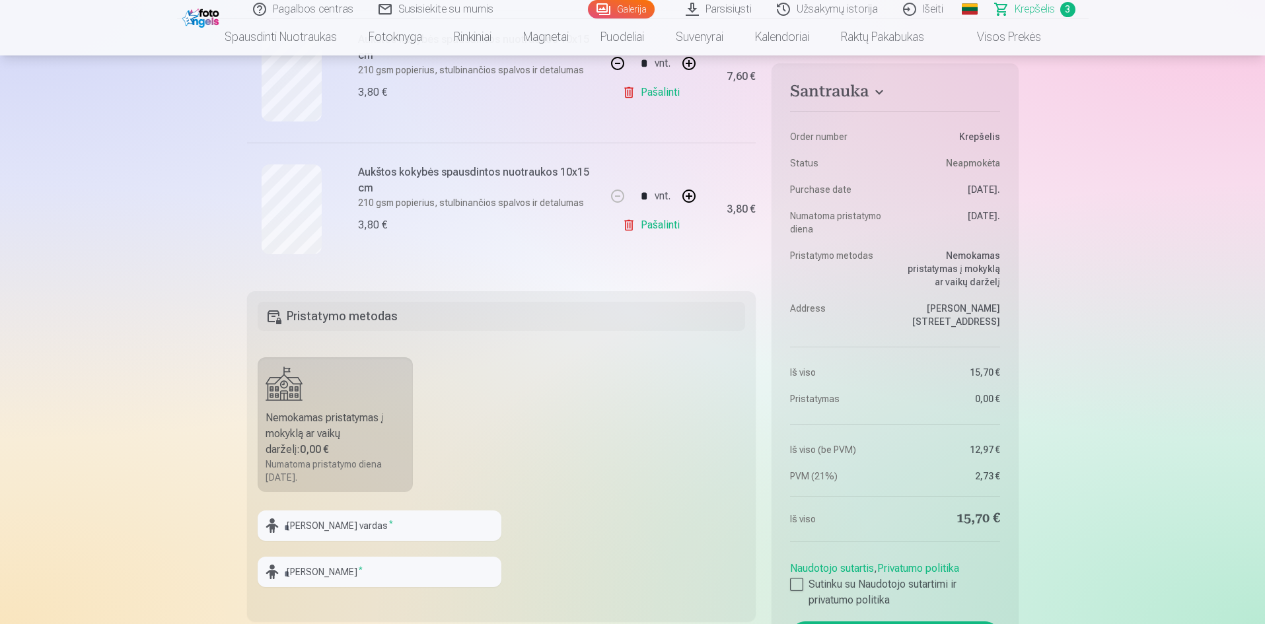
scroll to position [462, 0]
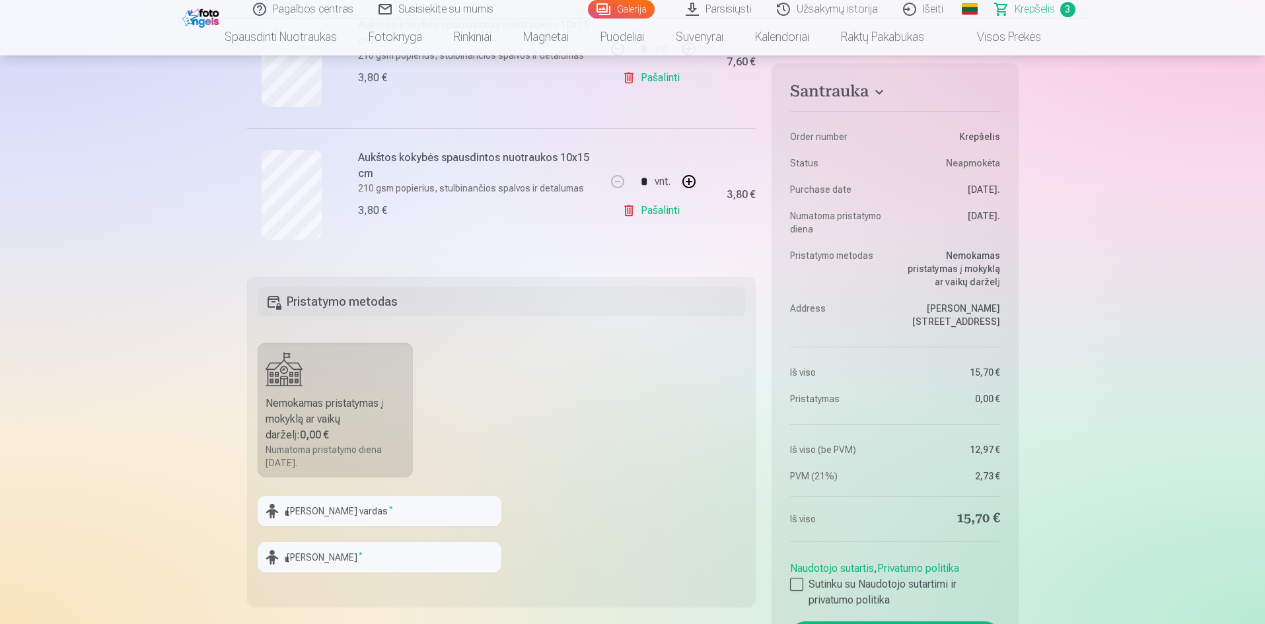
click at [297, 402] on div "Nemokamas pristatymas į mokyklą ar vaikų darželį : 0,00 €" at bounding box center [336, 420] width 140 height 48
click at [328, 511] on input "text" at bounding box center [380, 511] width 244 height 30
type input "******"
click at [314, 560] on input "text" at bounding box center [380, 557] width 244 height 30
type input "*"
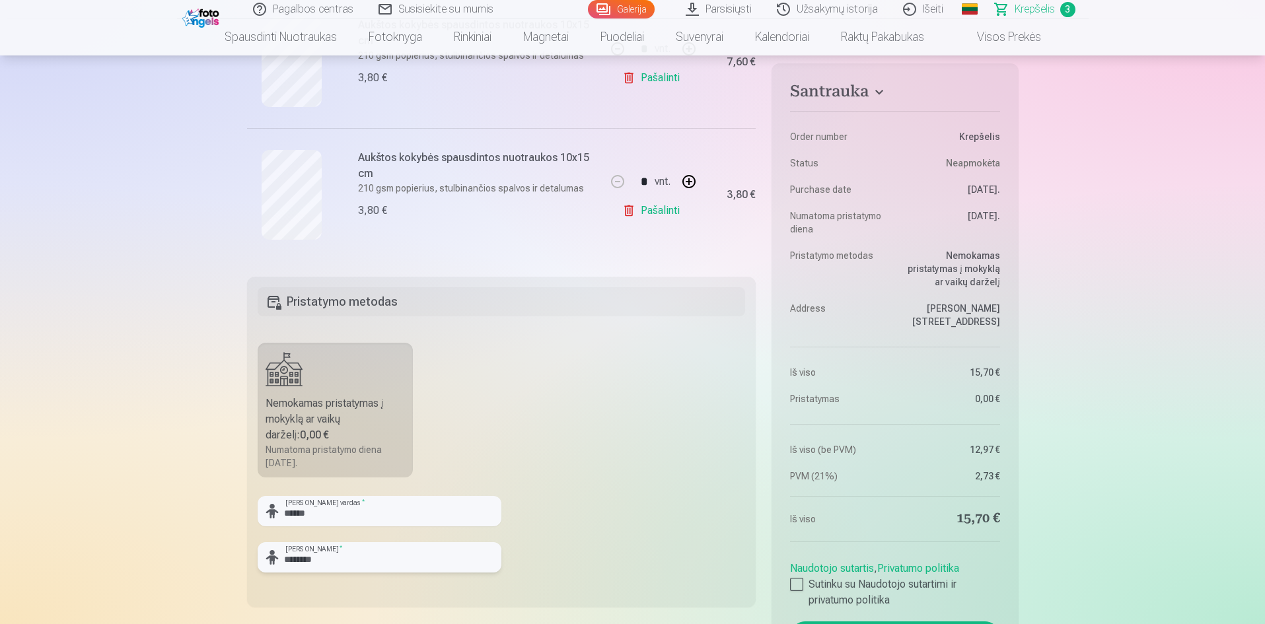
type input "********"
click at [605, 416] on fieldset "Pristatymo metodas Nemokamas pristatymas į mokyklą ar vaikų darželį : 0,00 € Nu…" at bounding box center [501, 442] width 509 height 330
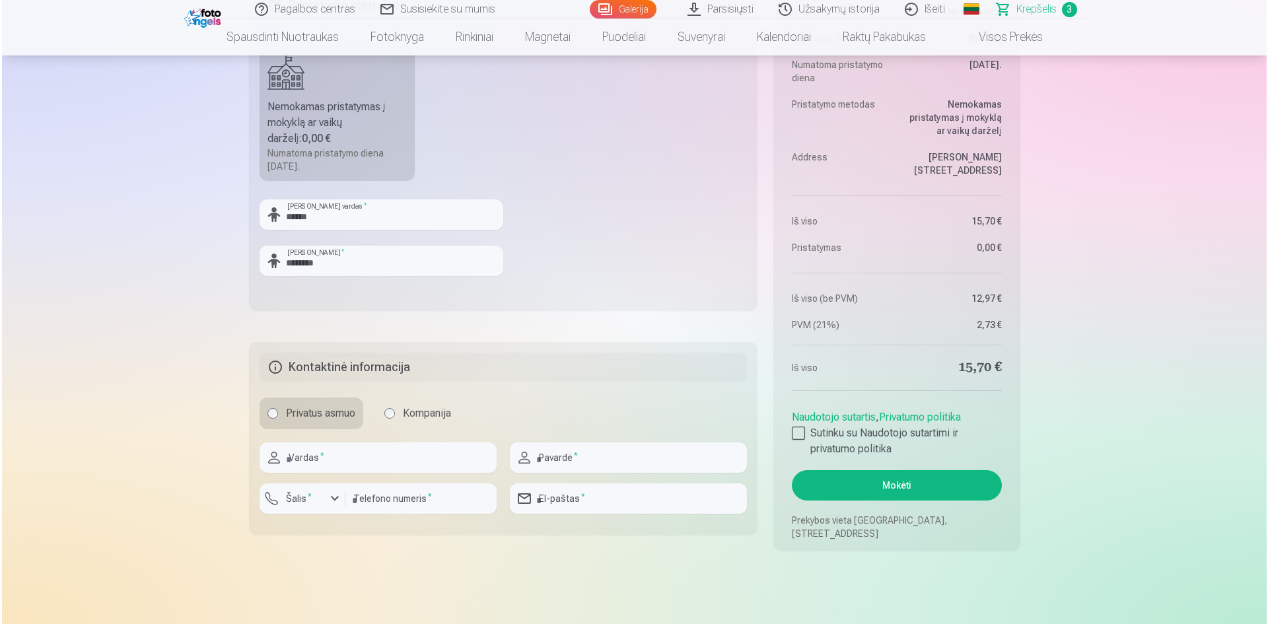
scroll to position [793, 0]
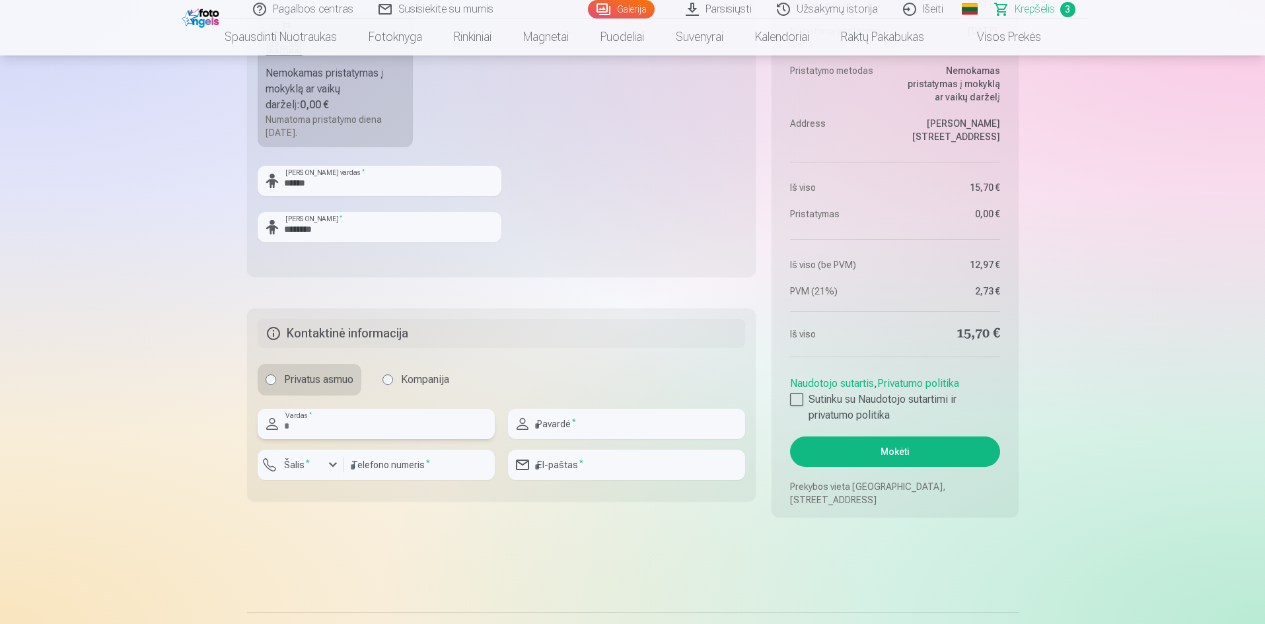
click at [359, 423] on input "text" at bounding box center [376, 424] width 237 height 30
type input "******"
type input "*********"
type input "**********"
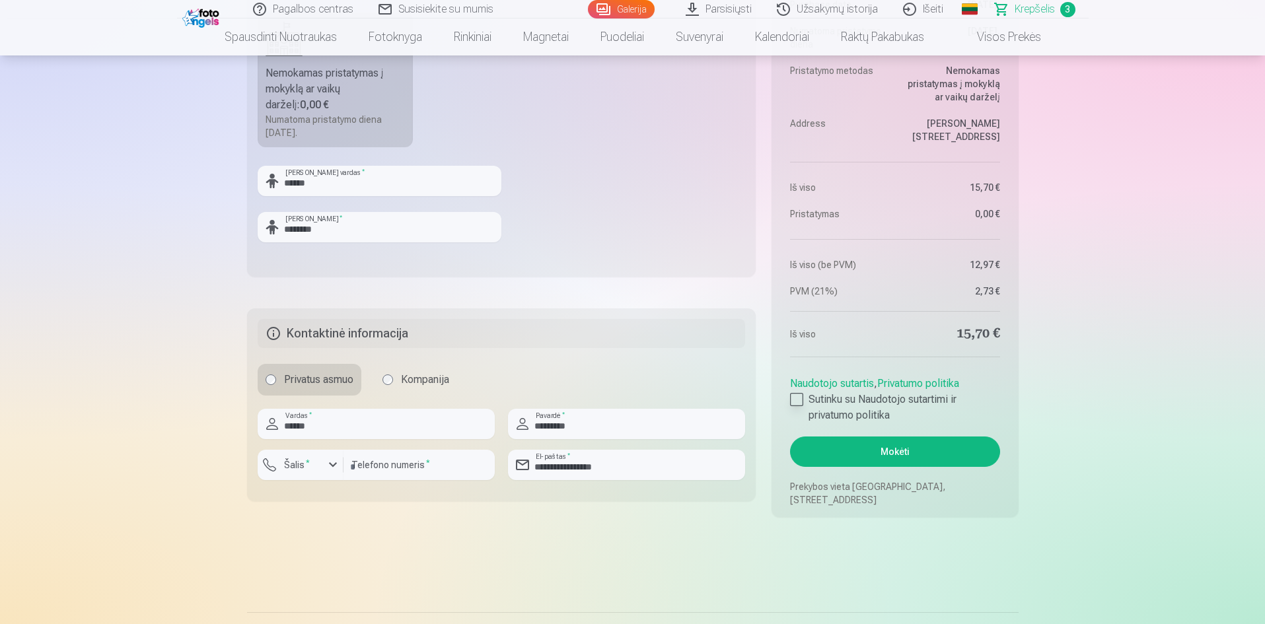
click at [795, 396] on div at bounding box center [796, 399] width 13 height 13
click at [892, 449] on button "Mokėti" at bounding box center [894, 452] width 209 height 30
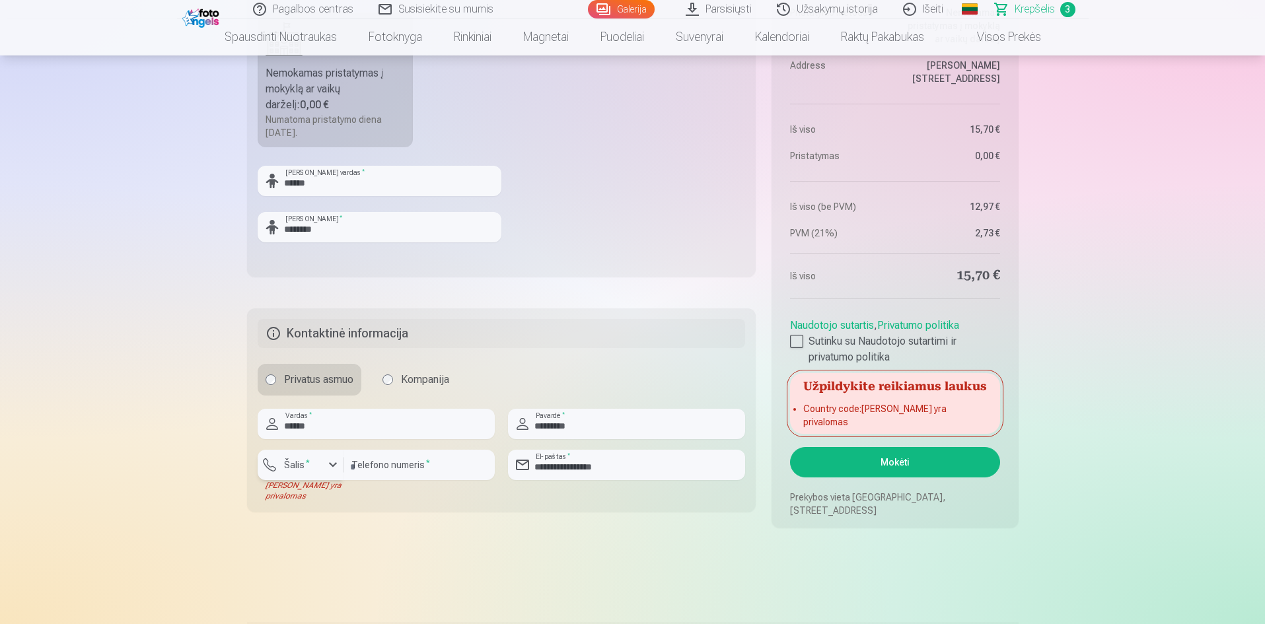
click at [324, 459] on button "Šalis *" at bounding box center [301, 465] width 86 height 30
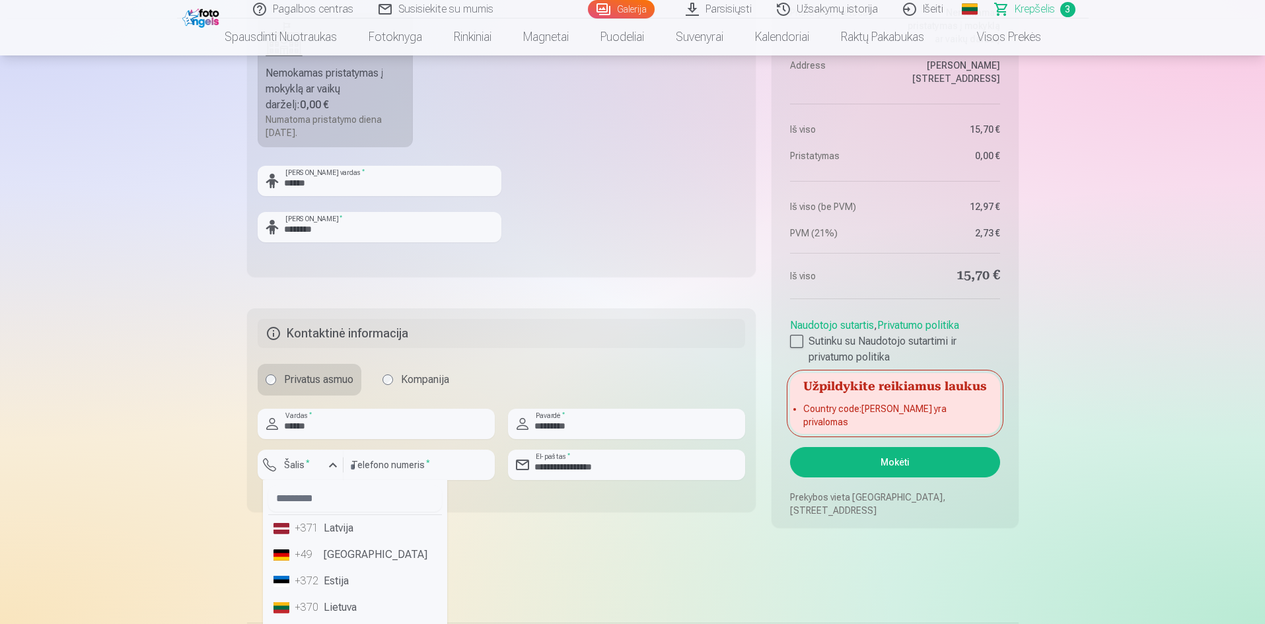
click at [344, 600] on li "+370 Lietuva" at bounding box center [355, 608] width 174 height 26
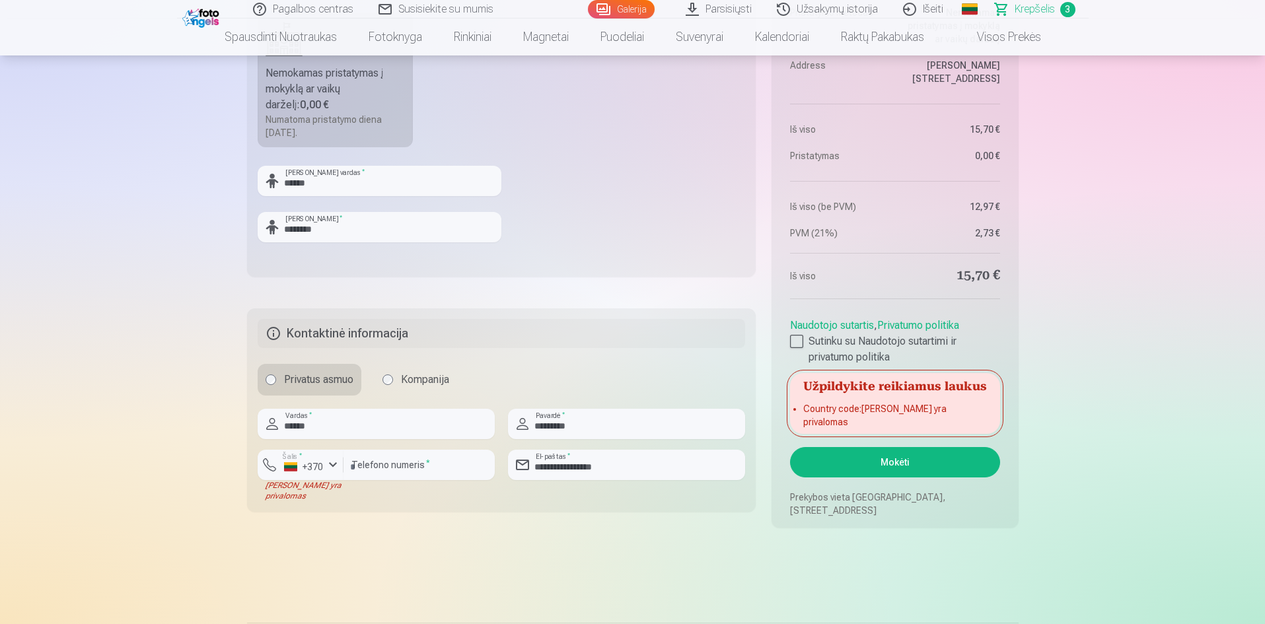
click at [875, 464] on button "Mokėti" at bounding box center [894, 462] width 209 height 30
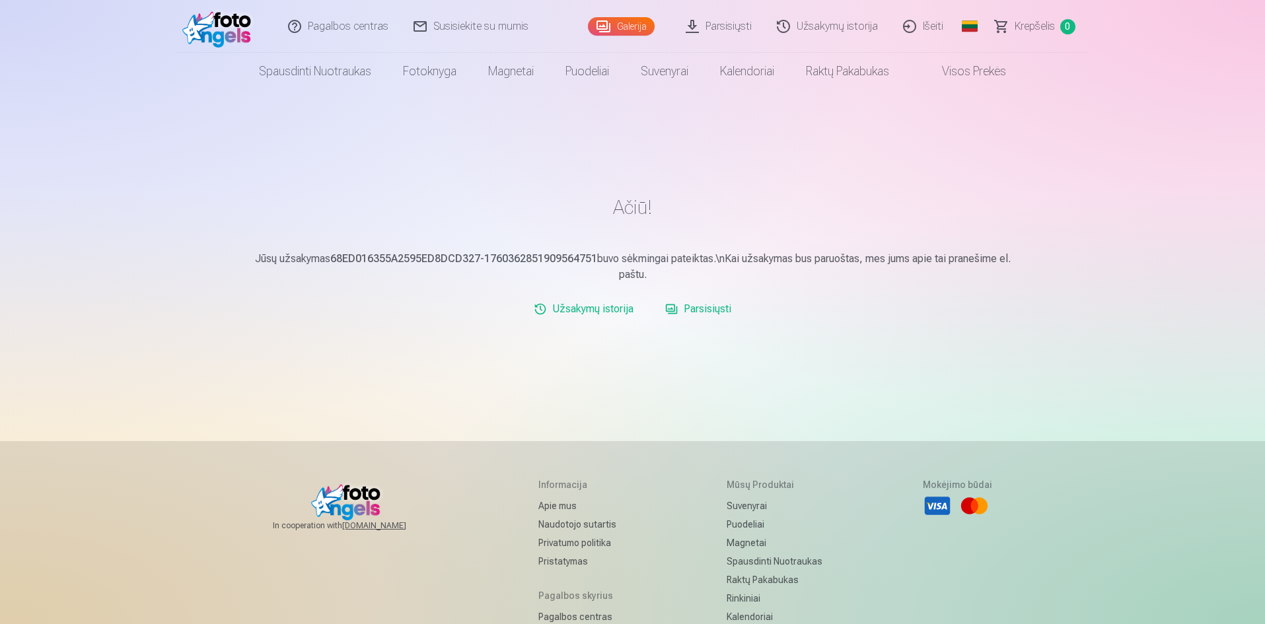
click at [930, 27] on link "Išeiti" at bounding box center [923, 26] width 65 height 53
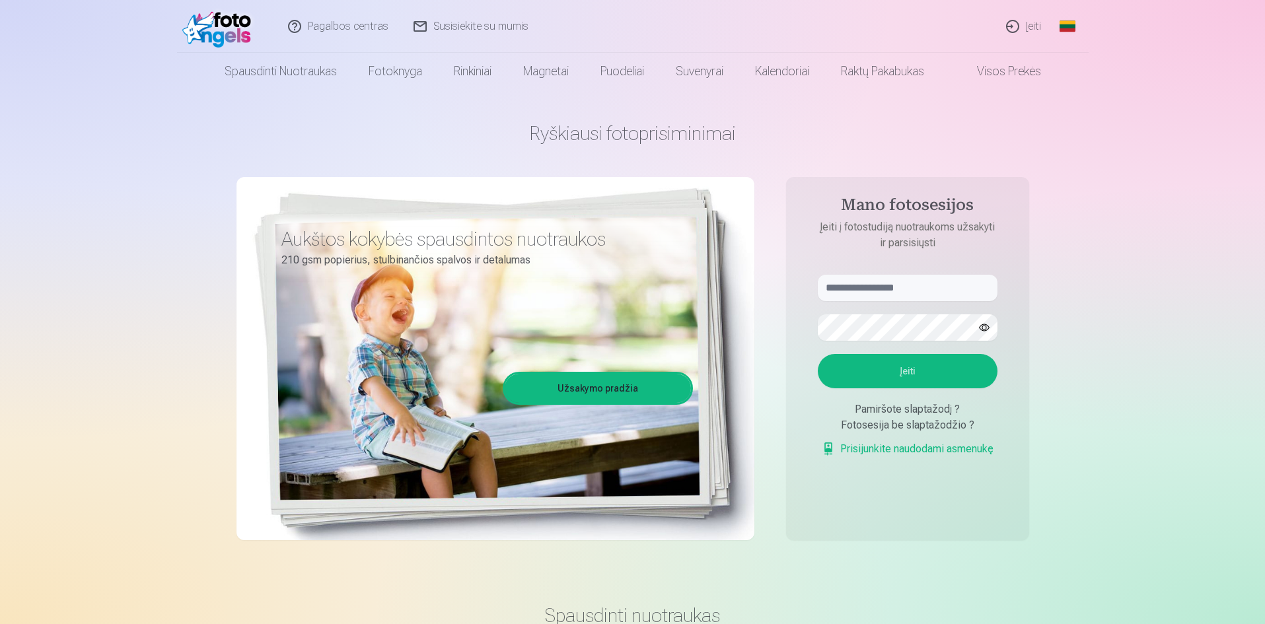
click at [1033, 20] on link "Įeiti" at bounding box center [1024, 26] width 60 height 53
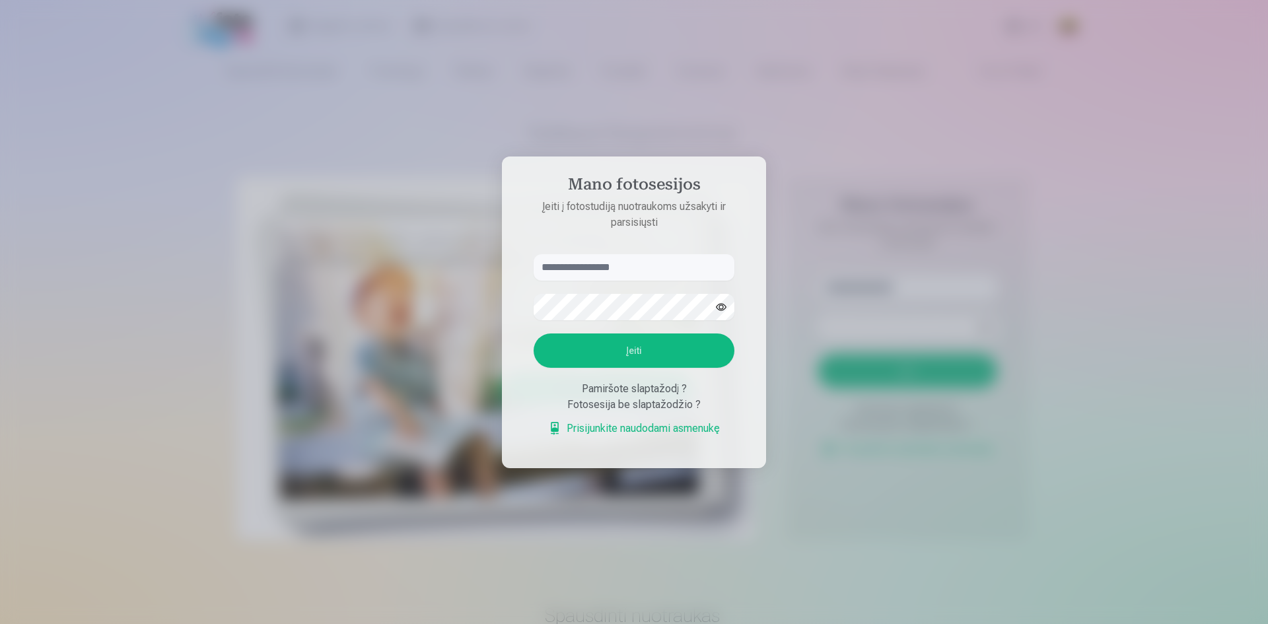
click at [581, 268] on input "text" at bounding box center [634, 267] width 201 height 26
type input "**********"
click at [597, 346] on button "Įeiti" at bounding box center [634, 351] width 201 height 34
